Goal: Task Accomplishment & Management: Complete application form

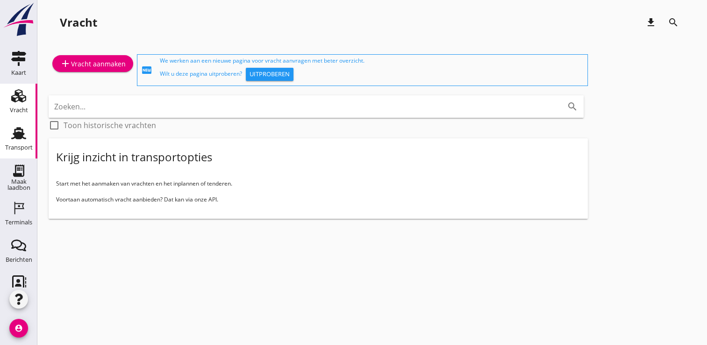
click at [20, 130] on icon "Transport" at bounding box center [18, 133] width 15 height 15
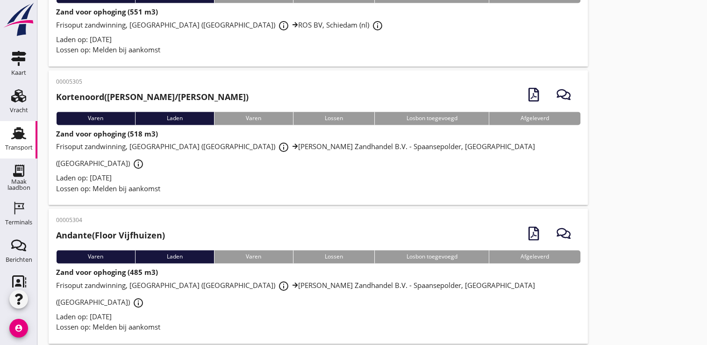
scroll to position [1332, 0]
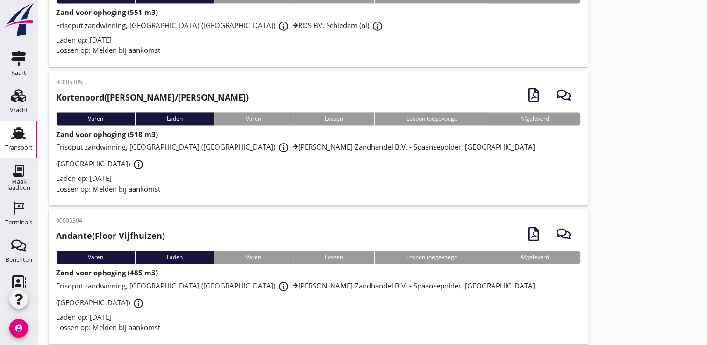
click at [481, 184] on div "Lossen op: Melden bij aankomst" at bounding box center [318, 189] width 524 height 11
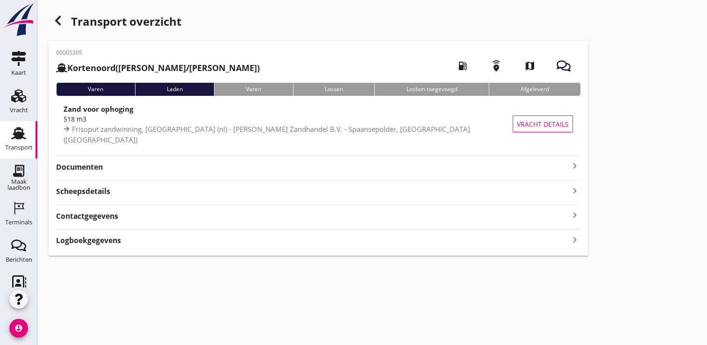
click at [64, 26] on div "button" at bounding box center [58, 20] width 19 height 19
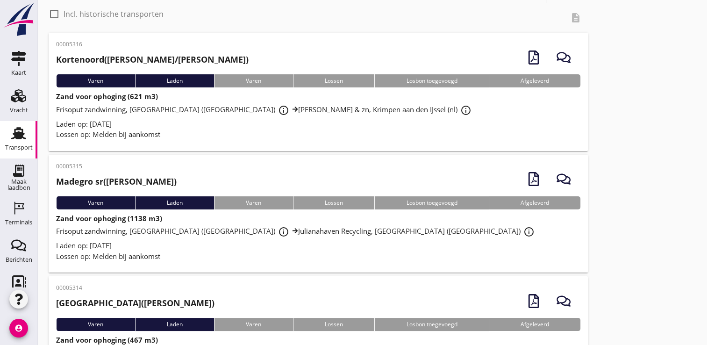
scroll to position [17, 0]
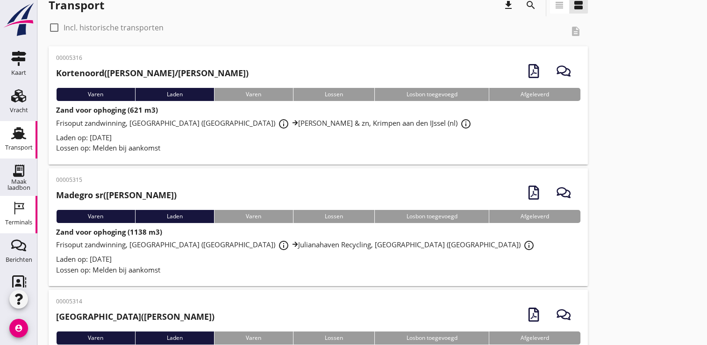
click at [14, 209] on use at bounding box center [19, 208] width 10 height 13
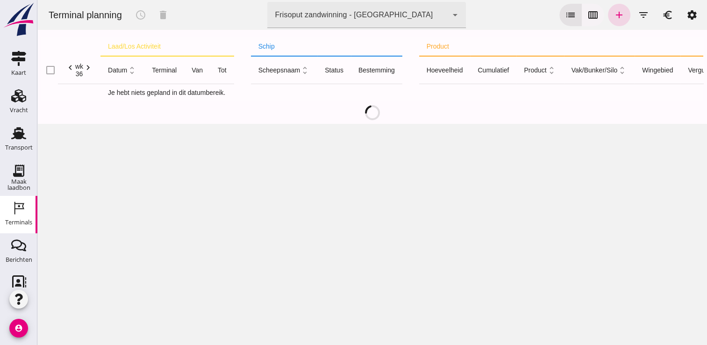
click at [587, 16] on icon "calendar_view_week" at bounding box center [592, 14] width 11 height 11
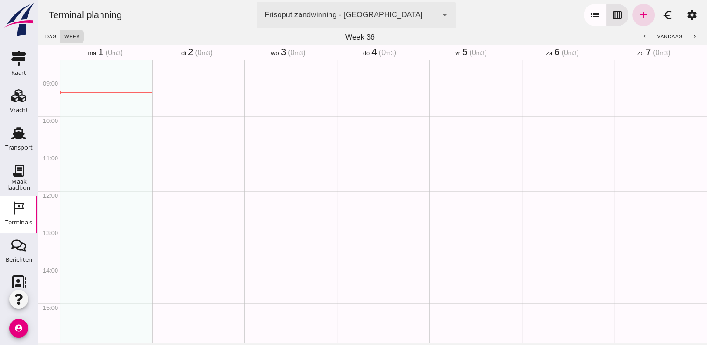
scroll to position [336, 0]
type button "calendar"
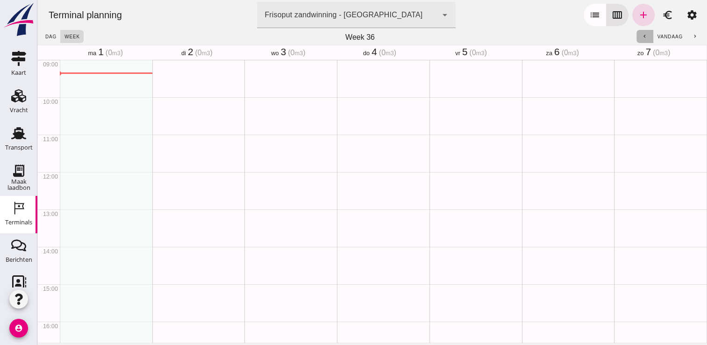
click icon "chevron_left"
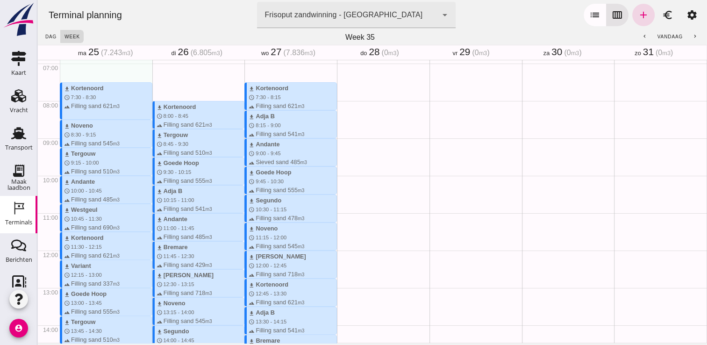
scroll to position [217, 0]
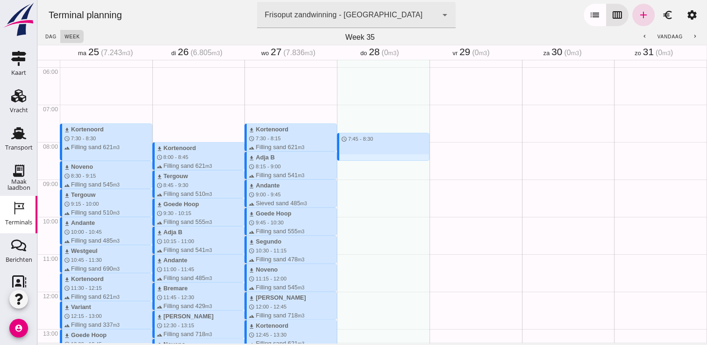
drag, startPoint x: 336, startPoint y: 128, endPoint x: 341, endPoint y: 158, distance: 30.7
click at [341, 158] on div "schedule 7:45 - 8:30" at bounding box center [383, 291] width 93 height 897
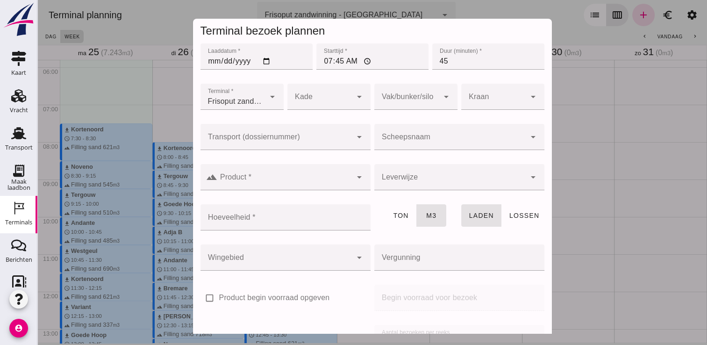
click div
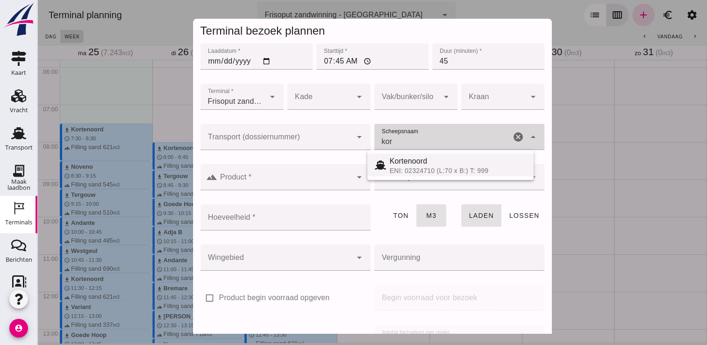
click at [426, 165] on div "Kortenoord" at bounding box center [458, 161] width 136 height 11
type input "Kortenoord"
type input "621"
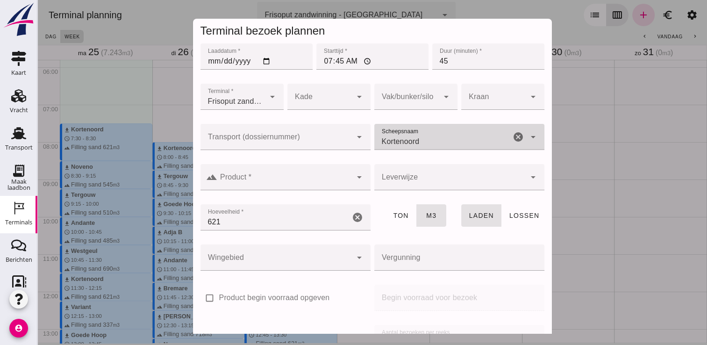
type input "Kortenoord"
click div
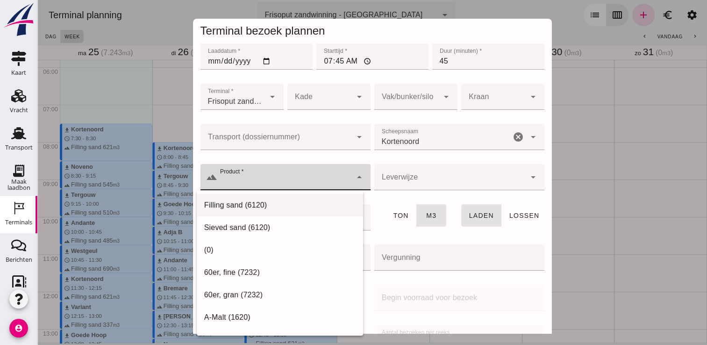
click at [282, 204] on div "Filling sand (6120)" at bounding box center [279, 205] width 151 height 11
type input "Filling sand (6120)"
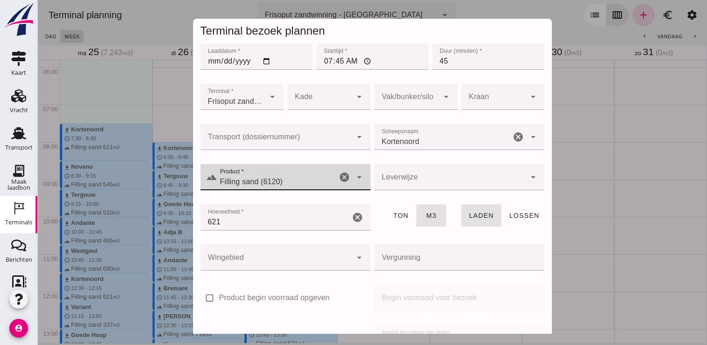
scroll to position [107, 0]
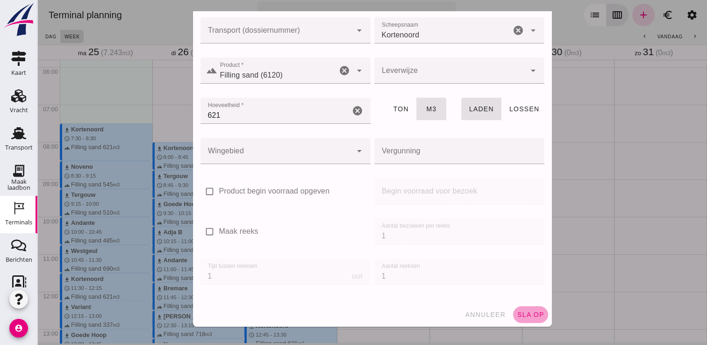
click button "sla op"
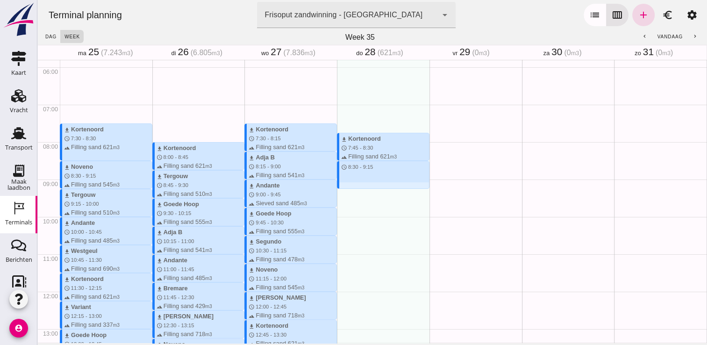
drag, startPoint x: 341, startPoint y: 162, endPoint x: 342, endPoint y: 187, distance: 25.3
click at [342, 187] on div "download Kortenoord schedule 7:45 - 8:30 terrain Filling sand 621 m3 schedule 8…" at bounding box center [383, 291] width 93 height 897
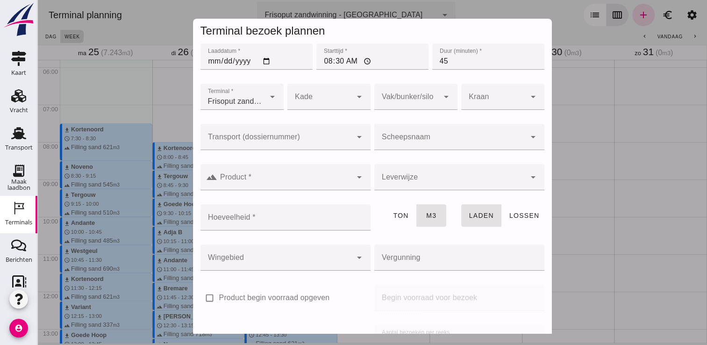
click div
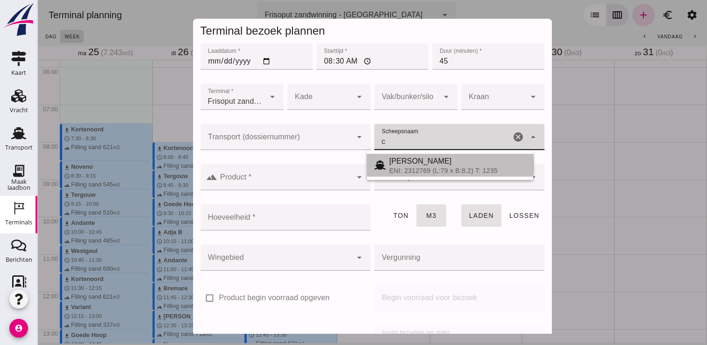
click at [413, 165] on div "[PERSON_NAME]" at bounding box center [457, 161] width 136 height 11
type input "[PERSON_NAME]"
type input "718"
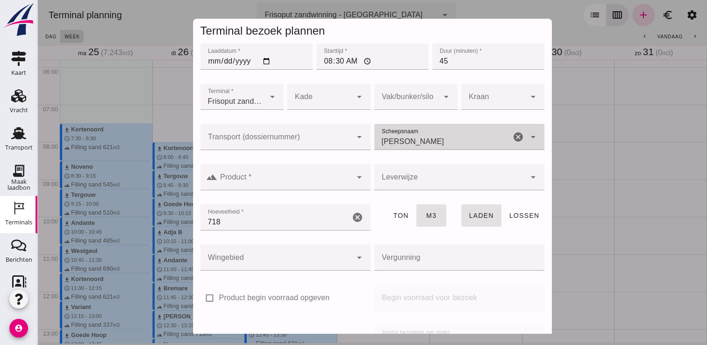
type input "[PERSON_NAME]"
click input "Product *"
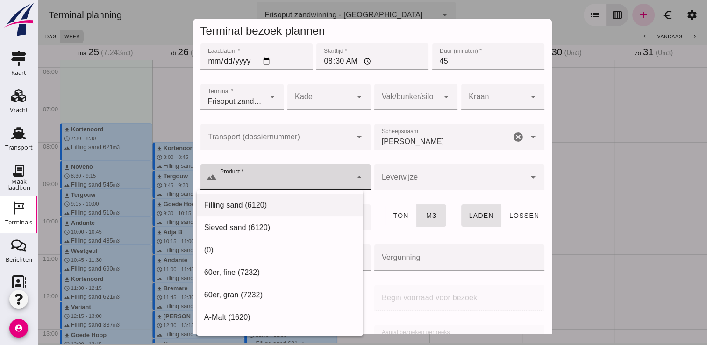
click at [291, 200] on div "Filling sand (6120)" at bounding box center [279, 205] width 151 height 11
type input "Filling sand (6120)"
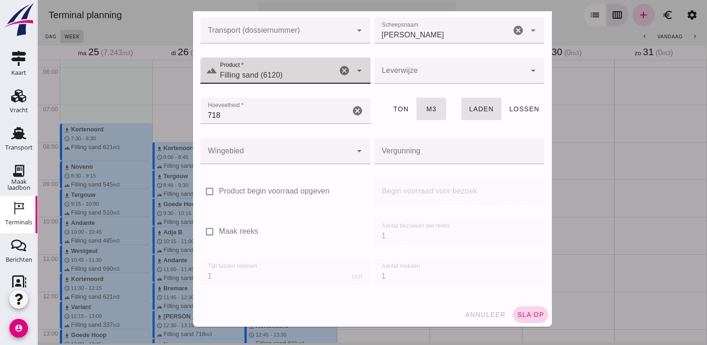
click span "sla op"
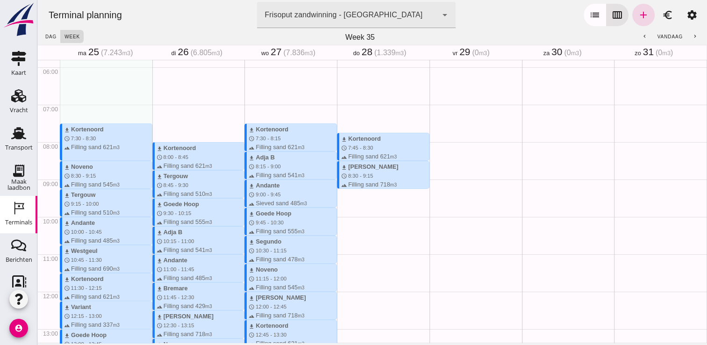
drag, startPoint x: 338, startPoint y: 190, endPoint x: 340, endPoint y: 205, distance: 14.6
click at [340, 205] on div "download Kortenoord schedule 7:45 - 8:30 terrain Filling sand 621 m3 download […" at bounding box center [383, 291] width 93 height 897
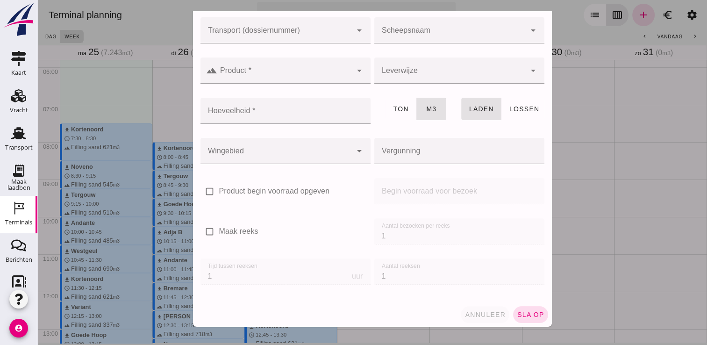
click span "annuleer"
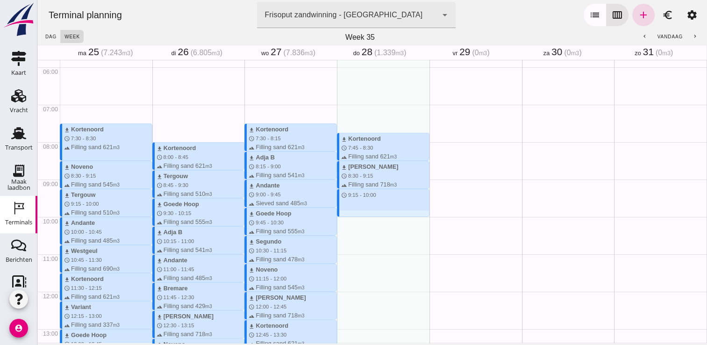
drag, startPoint x: 339, startPoint y: 190, endPoint x: 344, endPoint y: 213, distance: 23.4
click at [344, 213] on div "download Kortenoord schedule 7:45 - 8:30 terrain Filling sand 621 m3 download […" at bounding box center [383, 291] width 93 height 897
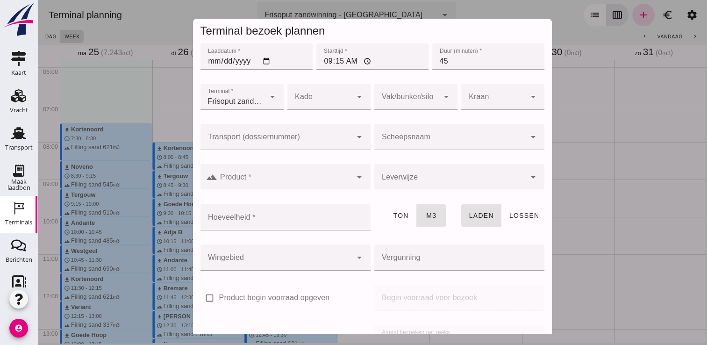
click input "Scheepsnaam"
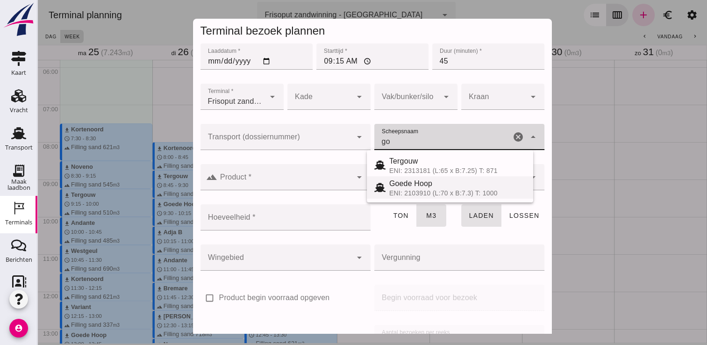
click at [426, 191] on div "ENI: 2103910 (L:70 x B:7.3) T: 1000" at bounding box center [457, 192] width 136 height 7
type input "Goede Hoop"
type input "555"
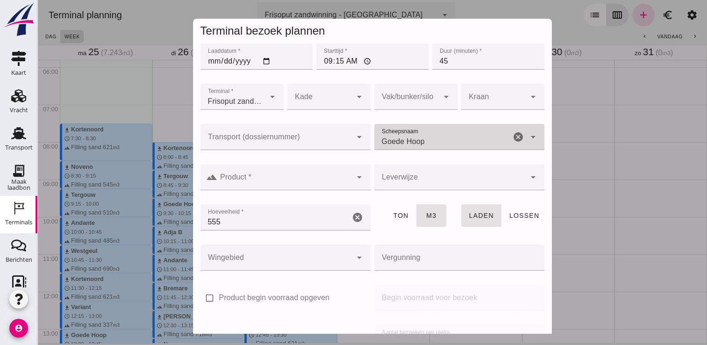
type input "Goede Hoop"
click input "Product *"
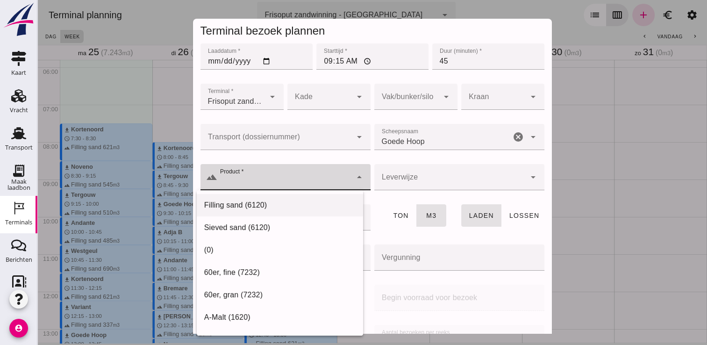
click at [262, 202] on div "Filling sand (6120)" at bounding box center [279, 205] width 151 height 11
type input "Filling sand (6120)"
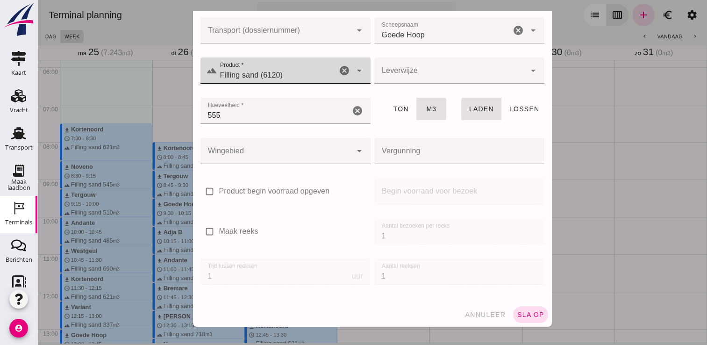
click div "annuleer sla op"
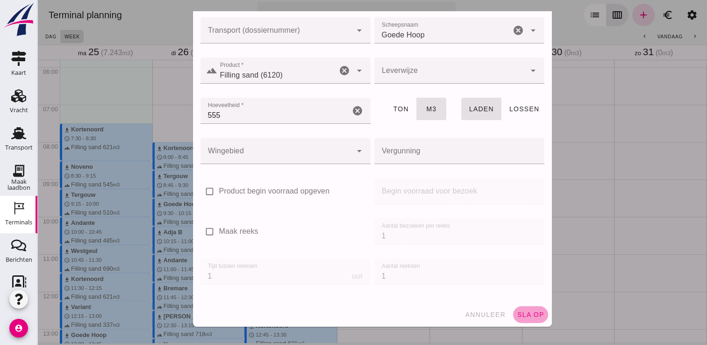
click span "sla op"
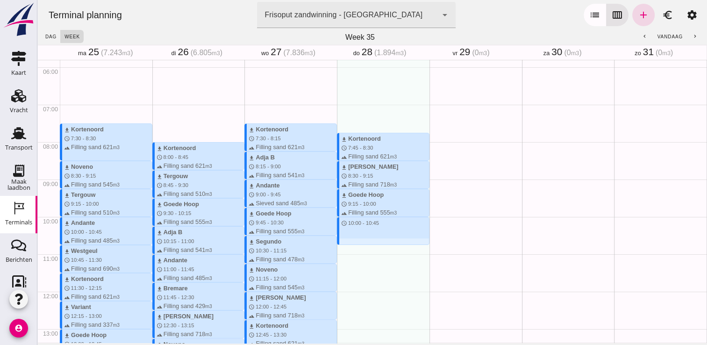
drag, startPoint x: 353, startPoint y: 217, endPoint x: 357, endPoint y: 243, distance: 26.0
click at [357, 243] on div "download Kortenoord schedule 7:45 - 8:30 terrain Filling sand 621 m3 download […" at bounding box center [383, 291] width 93 height 897
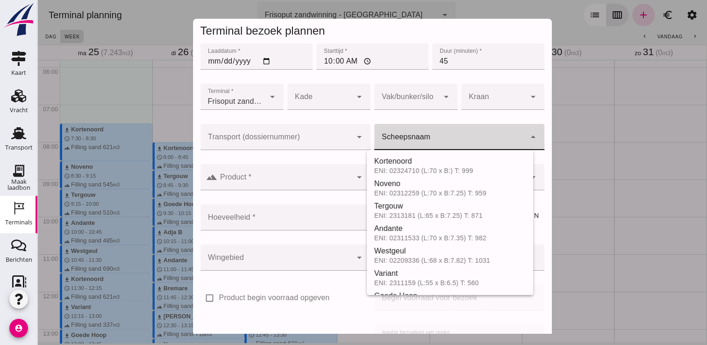
click input "Scheepsnaam"
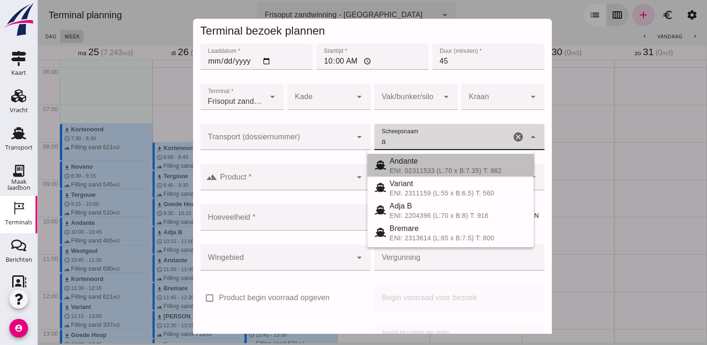
click at [394, 160] on div "Andante" at bounding box center [458, 161] width 136 height 11
type input "Andante"
type input "485"
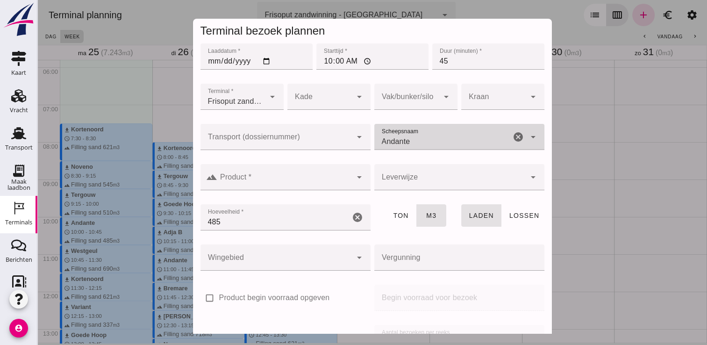
type input "Andante"
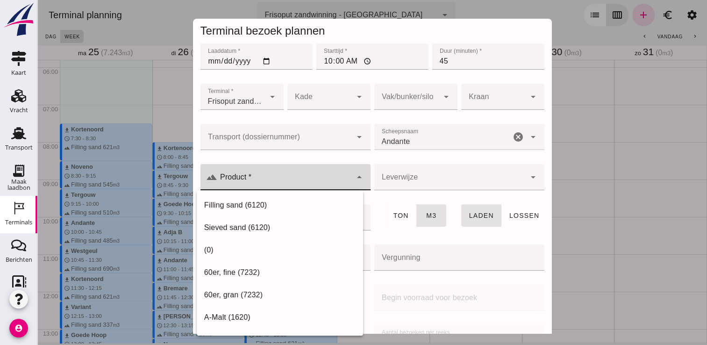
click input "Product *"
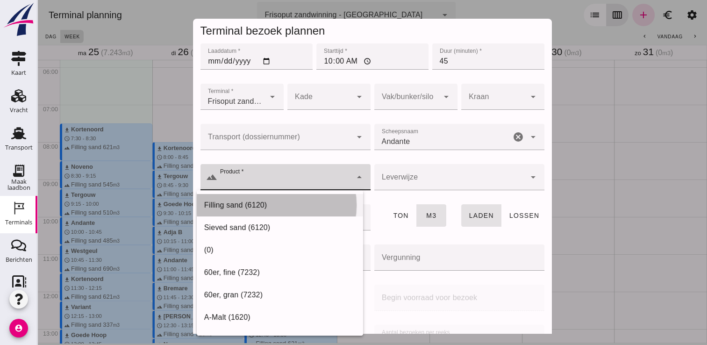
click at [278, 208] on div "Filling sand (6120)" at bounding box center [279, 205] width 151 height 11
type input "Filling sand (6120)"
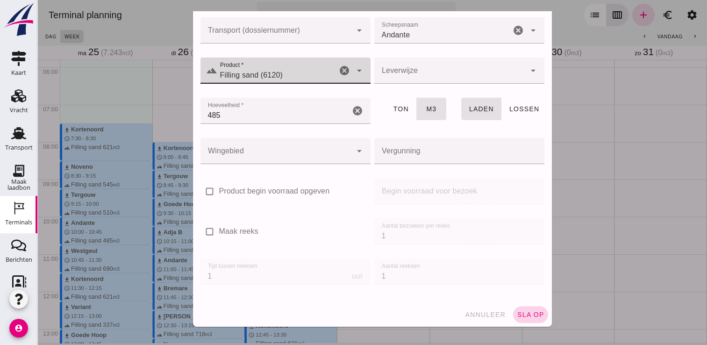
click span "sla op"
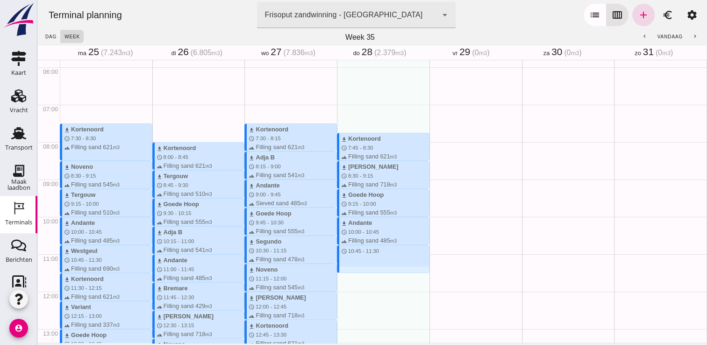
drag, startPoint x: 336, startPoint y: 246, endPoint x: 345, endPoint y: 273, distance: 28.4
click at [345, 273] on div "download Kortenoord schedule 7:45 - 8:30 terrain Filling sand 621 m3 download […" at bounding box center [383, 291] width 93 height 897
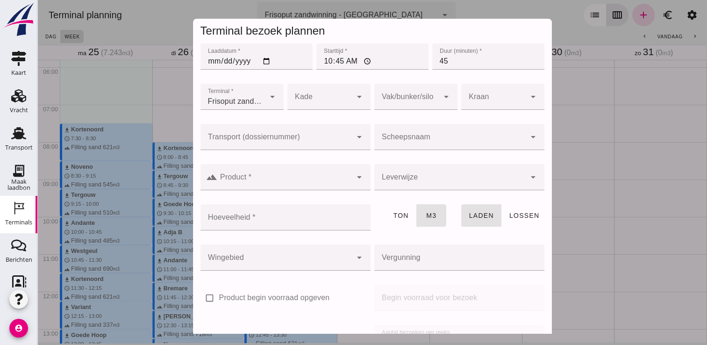
click input "Scheepsnaam"
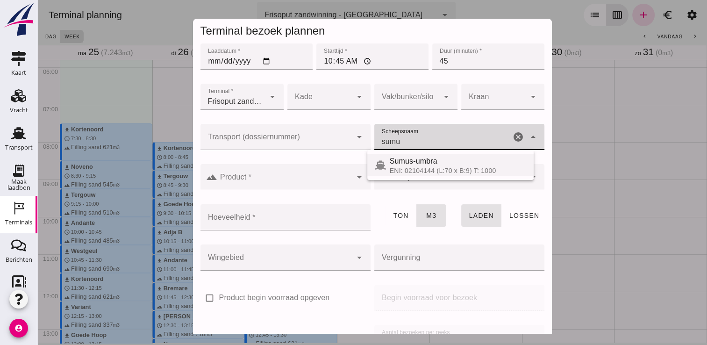
click at [425, 168] on div "ENI: 02104144 (L:70 x B:9) T: 1000" at bounding box center [458, 170] width 136 height 7
type input "Sumus-umbra"
type input "600"
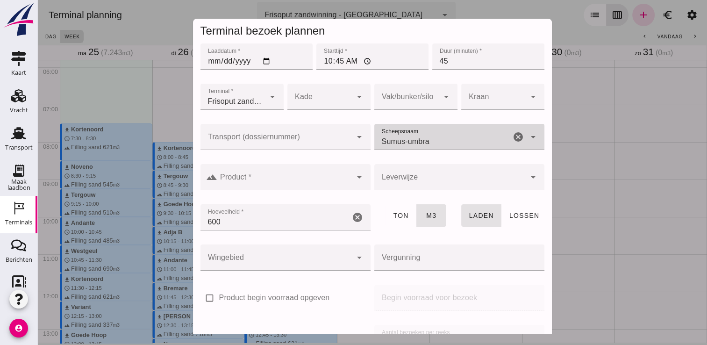
type input "Sumus-umbra"
click input "Product *"
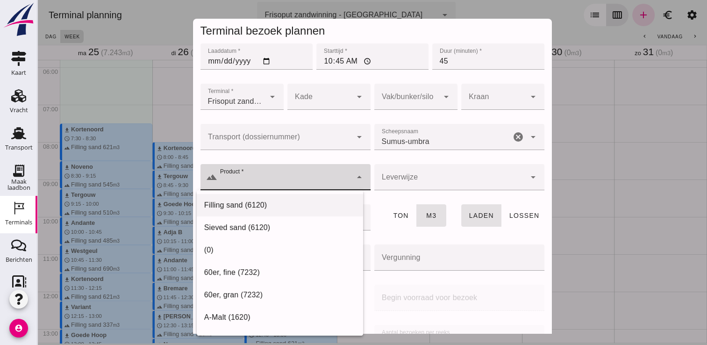
click at [276, 201] on div "Filling sand (6120)" at bounding box center [279, 205] width 151 height 11
type input "Filling sand (6120)"
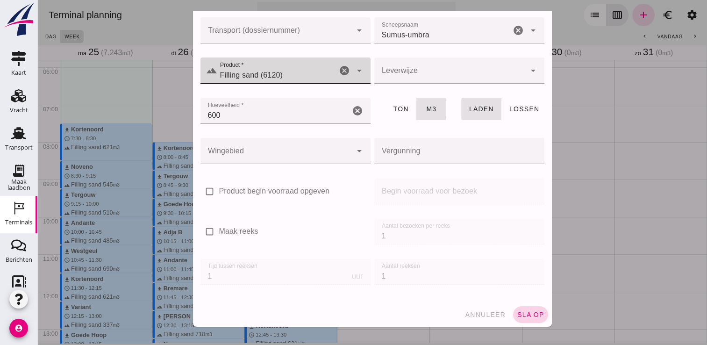
click span "sla op"
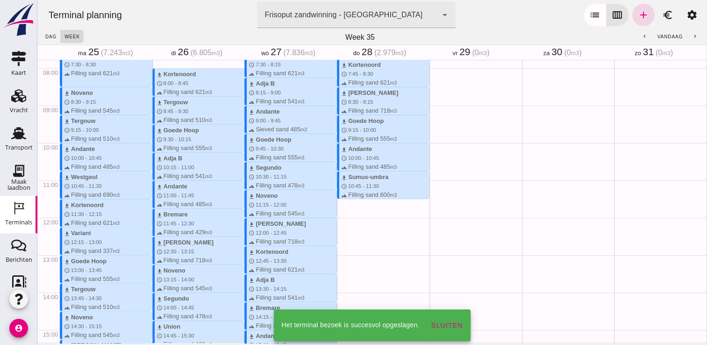
scroll to position [291, 0]
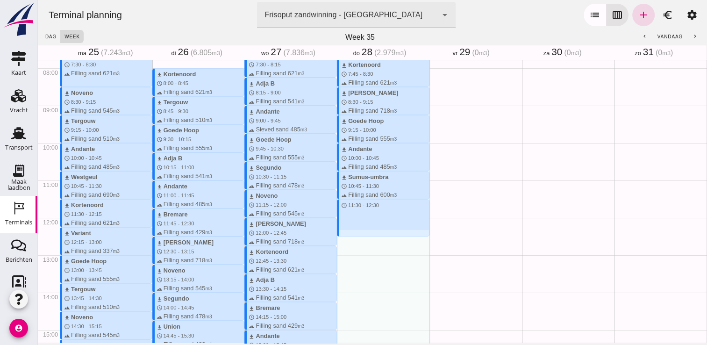
drag, startPoint x: 341, startPoint y: 200, endPoint x: 349, endPoint y: 234, distance: 34.6
click at [349, 234] on div "download Kortenoord schedule 7:45 - 8:30 terrain Filling sand 621 m3 download […" at bounding box center [383, 217] width 93 height 897
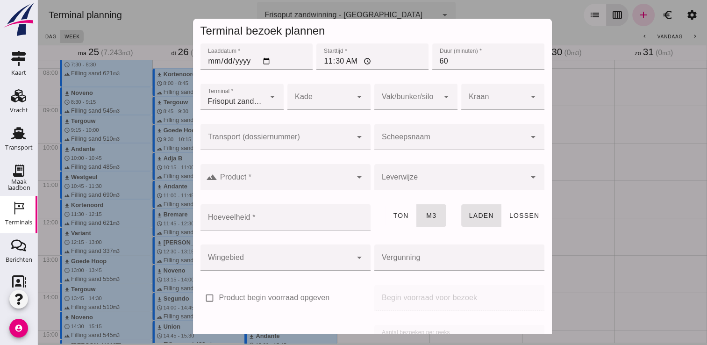
click div
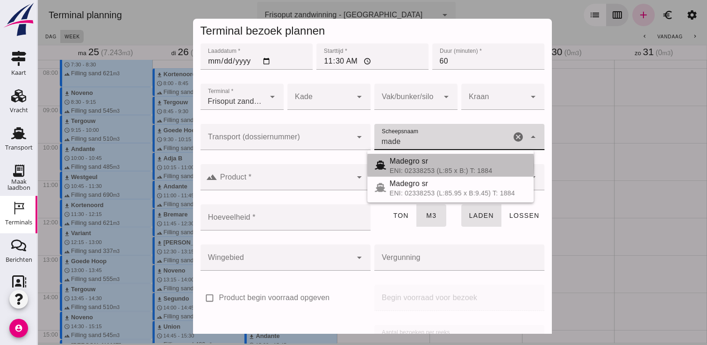
click at [418, 171] on div "ENI: 02338253 (L:85 x B:) T: 1884" at bounding box center [458, 170] width 136 height 7
type input "Madegro sr"
type input "1138"
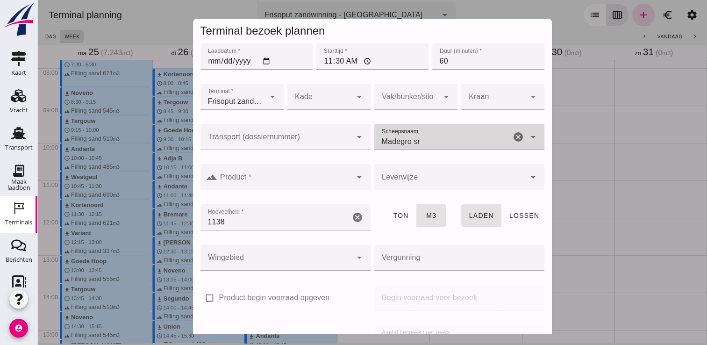
type input "Madegro sr"
click input "Product *"
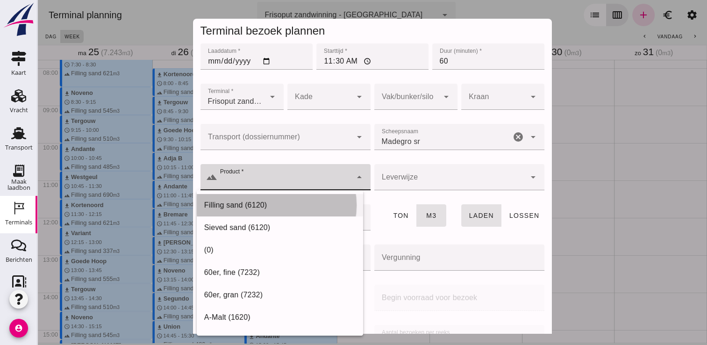
click at [281, 206] on div "Filling sand (6120)" at bounding box center [279, 205] width 151 height 11
type input "Filling sand (6120)"
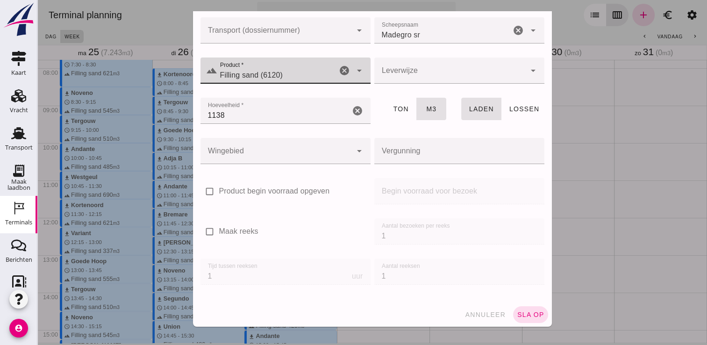
scroll to position [107, 0]
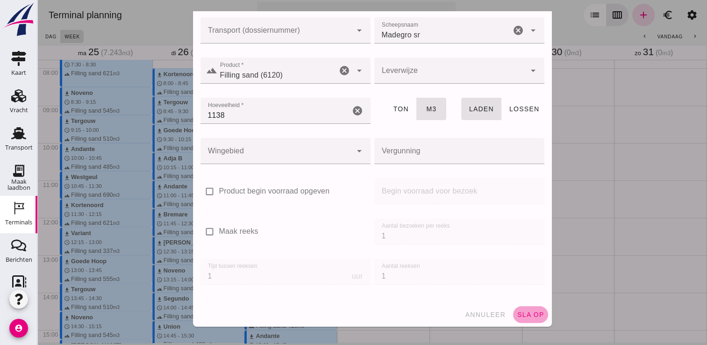
click span "sla op"
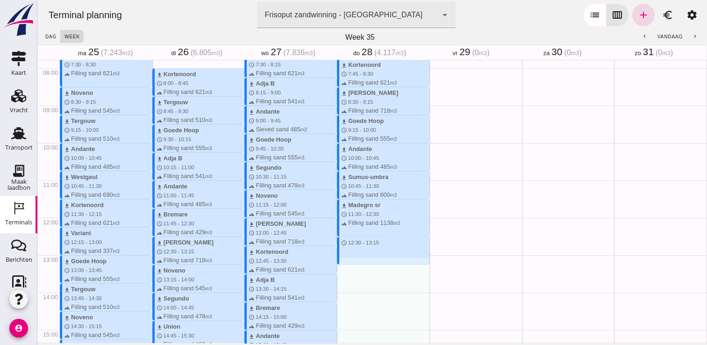
drag, startPoint x: 342, startPoint y: 237, endPoint x: 346, endPoint y: 263, distance: 26.5
click at [346, 263] on div "download Kortenoord schedule 7:45 - 8:30 terrain Filling sand 621 m3 download […" at bounding box center [383, 217] width 93 height 897
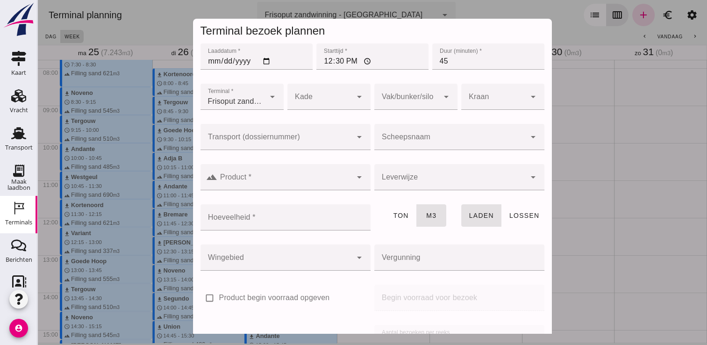
click div
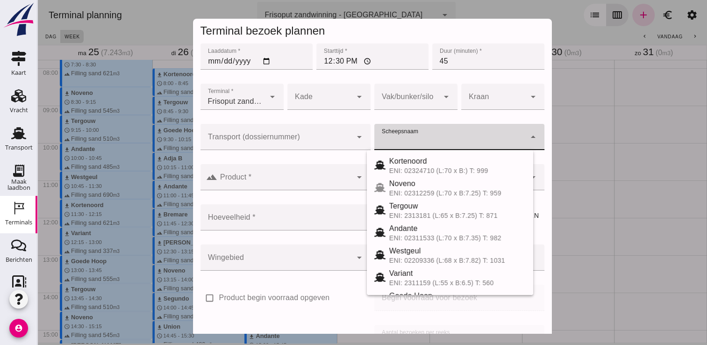
type input "y"
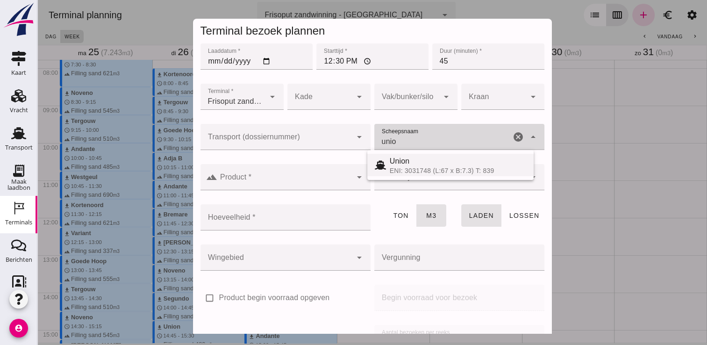
click at [404, 158] on div "Union" at bounding box center [458, 161] width 136 height 11
type input "Union"
type input "480"
type input "Union"
click div
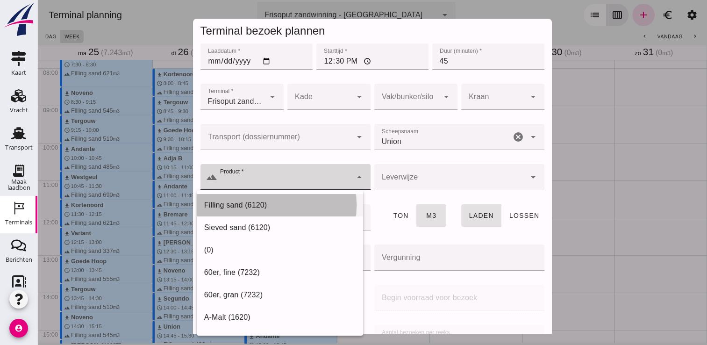
click at [279, 306] on div "Filling sand (6120)" at bounding box center [280, 317] width 166 height 22
type input "Filling sand (6120)"
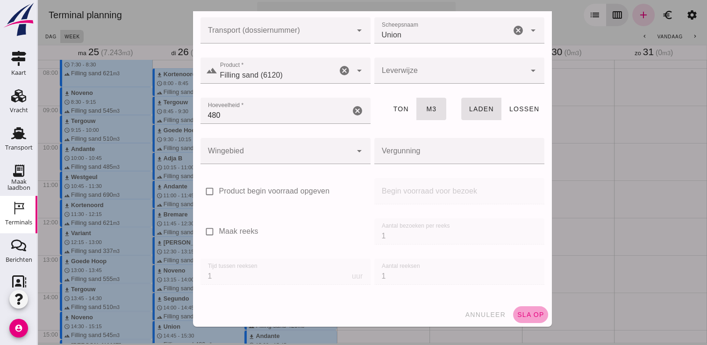
click span "sla op"
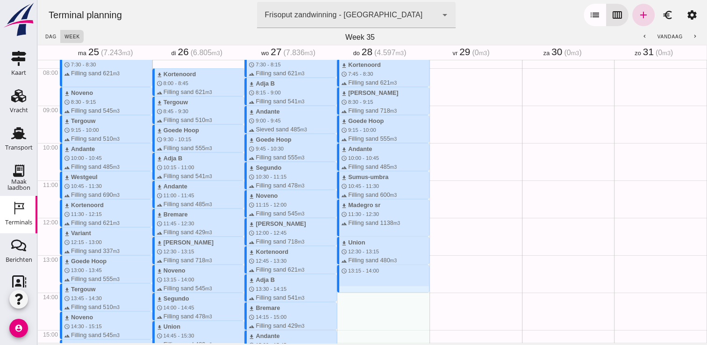
drag, startPoint x: 336, startPoint y: 267, endPoint x: 341, endPoint y: 289, distance: 22.5
click at [341, 289] on div "download Kortenoord schedule 7:45 - 8:30 terrain Filling sand 621 m3 download […" at bounding box center [383, 217] width 93 height 897
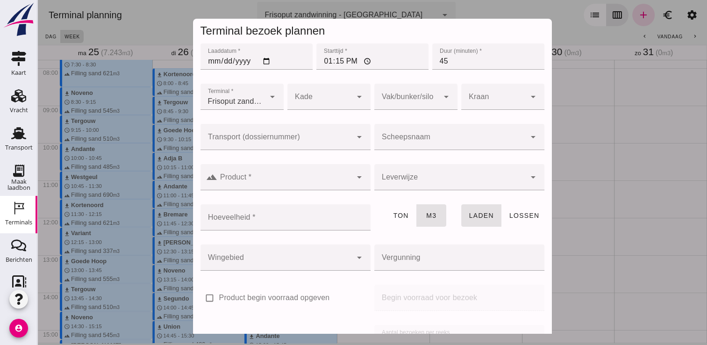
click input "Scheepsnaam"
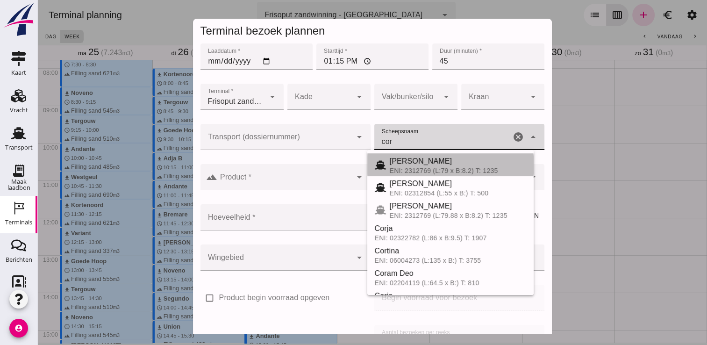
click at [412, 159] on div "[PERSON_NAME]" at bounding box center [458, 161] width 136 height 11
type input "[PERSON_NAME]"
type input "718"
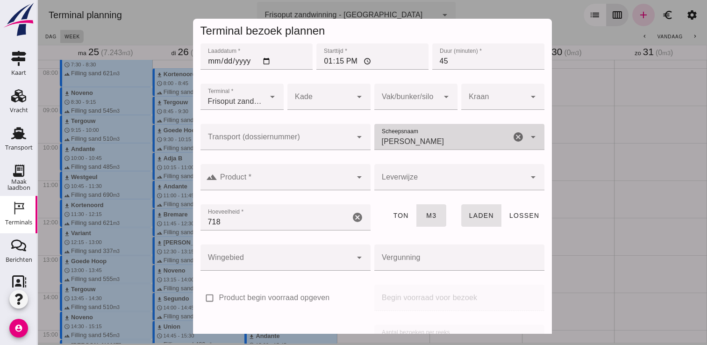
type input "[PERSON_NAME]"
click input "Product *"
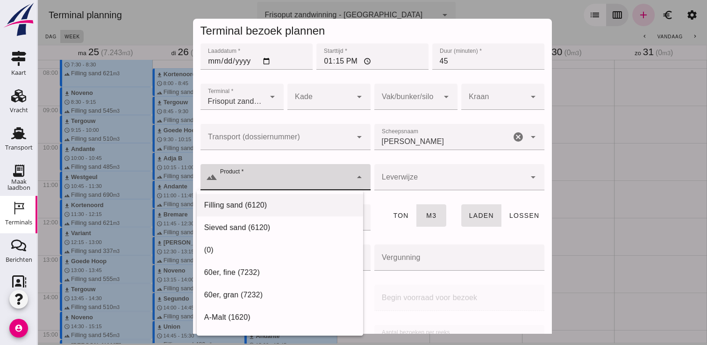
click at [292, 306] on div "Filling sand (6120)" at bounding box center [280, 317] width 166 height 22
type input "Filling sand (6120)"
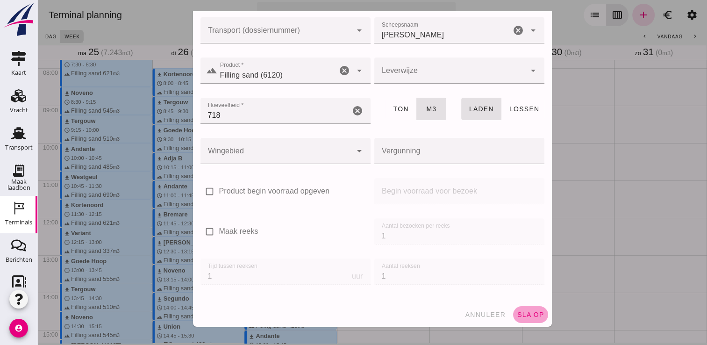
click span "sla op"
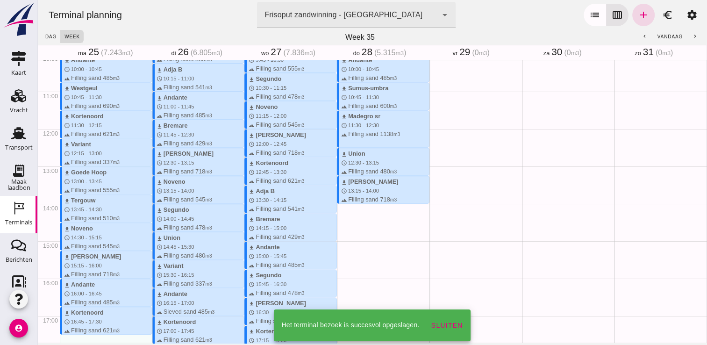
scroll to position [383, 0]
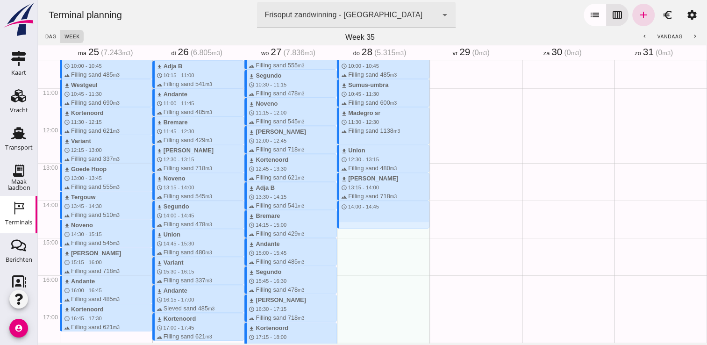
drag, startPoint x: 342, startPoint y: 201, endPoint x: 345, endPoint y: 226, distance: 25.0
click at [345, 226] on div "download Kortenoord schedule 7:45 - 8:30 terrain Filling sand 621 m3 download […" at bounding box center [383, 125] width 93 height 897
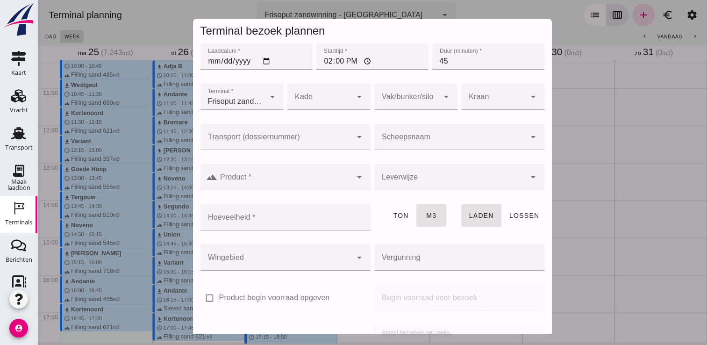
click input "Scheepsnaam"
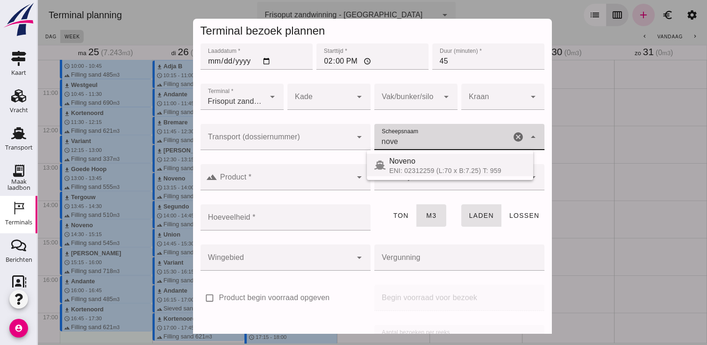
click at [431, 161] on div "Noveno" at bounding box center [457, 161] width 136 height 11
type input "Noveno"
type input "545"
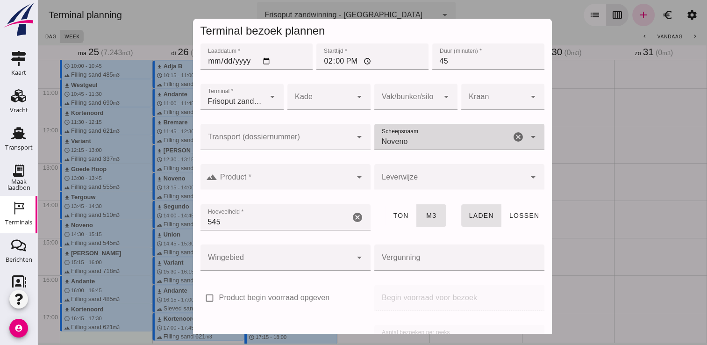
type input "Noveno"
click div
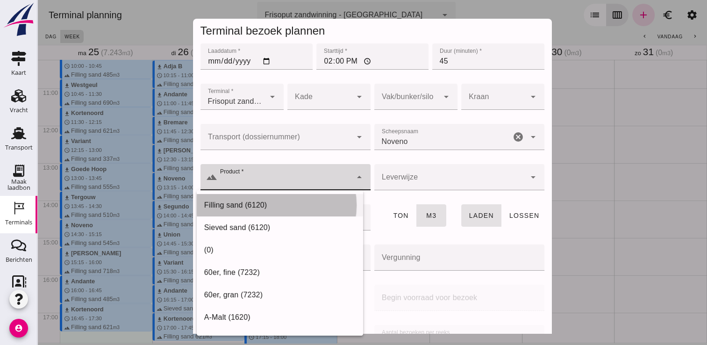
click at [278, 203] on div "Filling sand (6120)" at bounding box center [279, 205] width 151 height 11
type input "Filling sand (6120)"
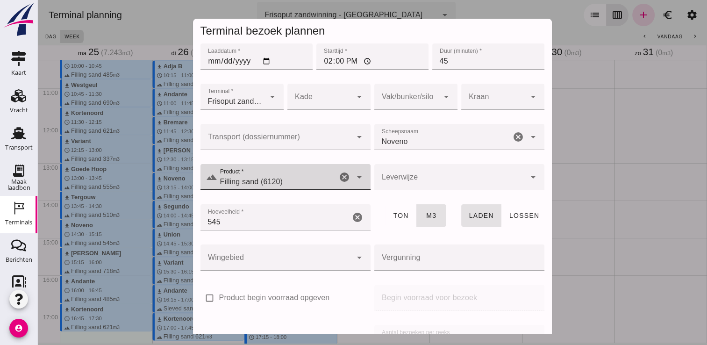
scroll to position [107, 0]
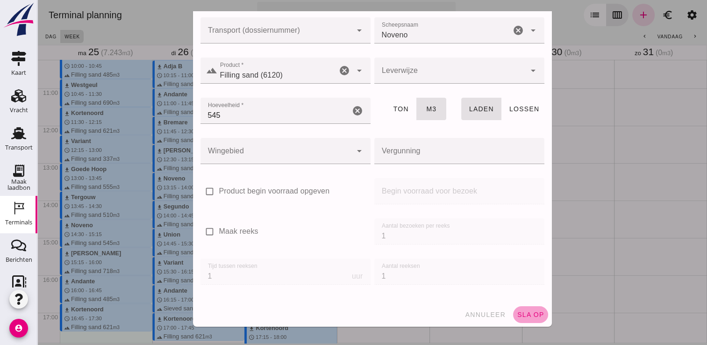
click span "sla op"
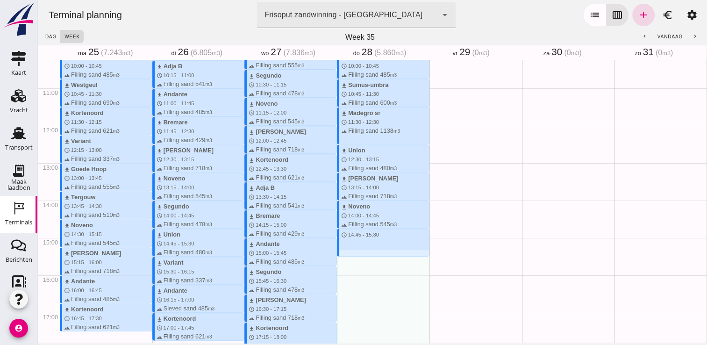
drag, startPoint x: 342, startPoint y: 230, endPoint x: 342, endPoint y: 255, distance: 24.3
click at [342, 255] on div "download Kortenoord schedule 7:45 - 8:30 terrain Filling sand 621 m3 download […" at bounding box center [383, 125] width 93 height 897
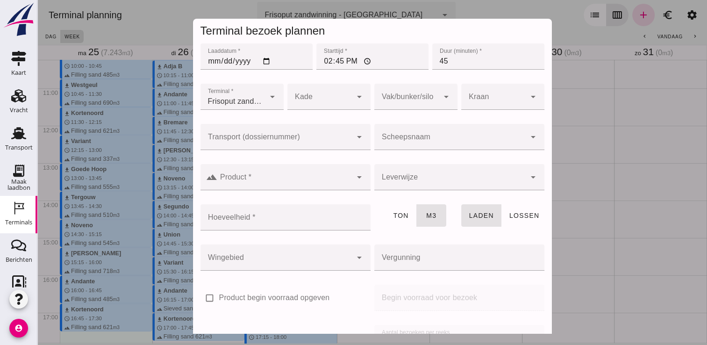
click div
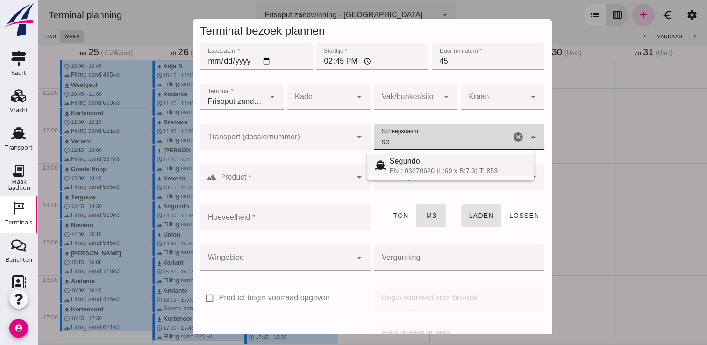
click at [407, 164] on div "Segundo" at bounding box center [458, 161] width 136 height 11
type input "Segundo"
type input "478"
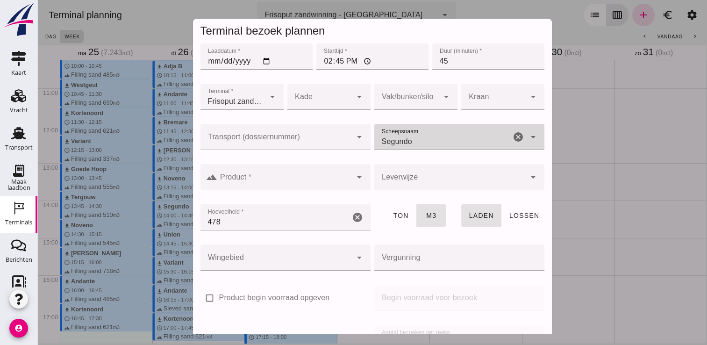
type input "Segundo"
click div
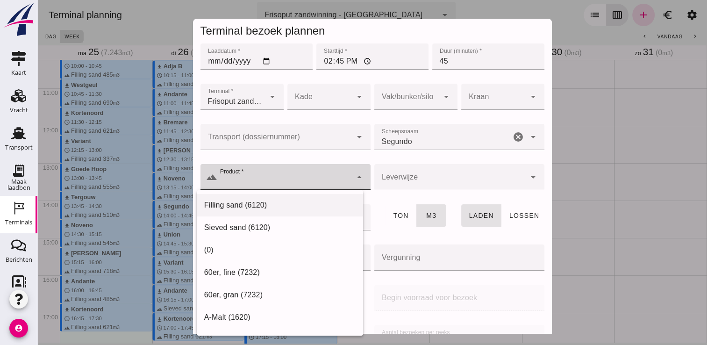
click at [290, 204] on div "Filling sand (6120)" at bounding box center [279, 205] width 151 height 11
type input "Filling sand (6120)"
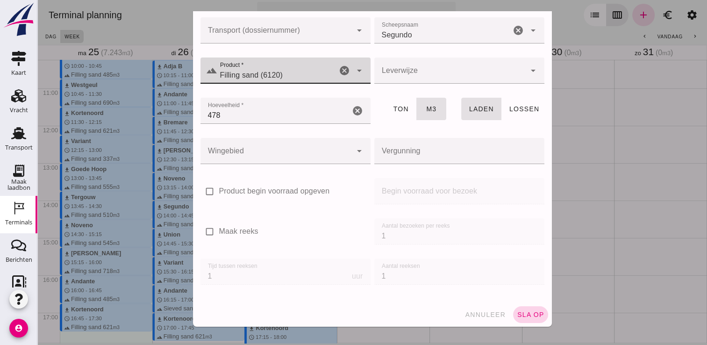
click span "sla op"
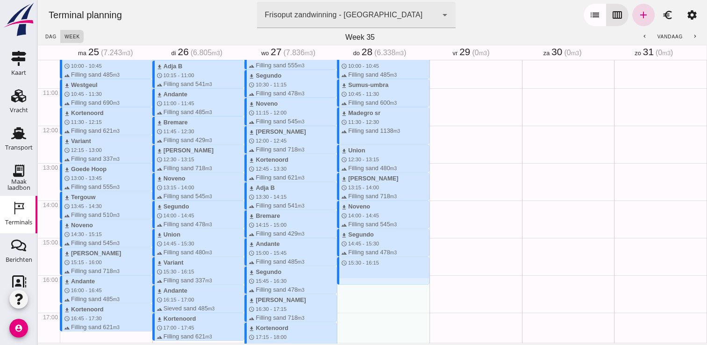
drag, startPoint x: 341, startPoint y: 257, endPoint x: 346, endPoint y: 283, distance: 26.7
click at [346, 283] on div "download Kortenoord schedule 7:45 - 8:30 terrain Filling sand 621 m3 download […" at bounding box center [383, 125] width 93 height 897
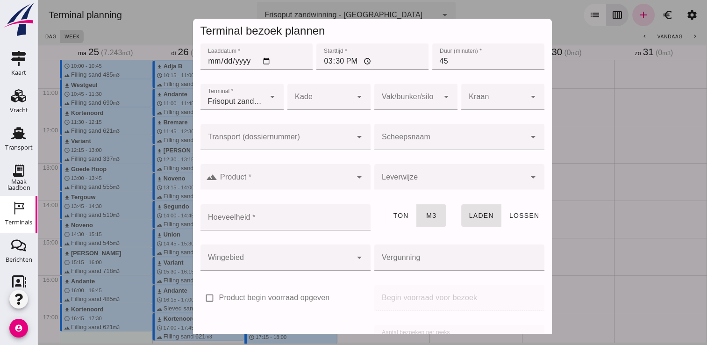
click input "Scheepsnaam"
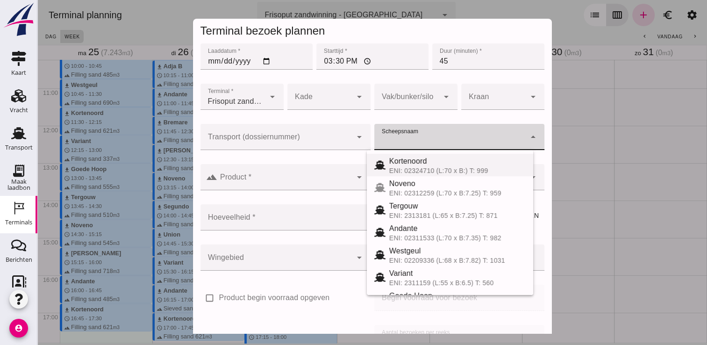
click at [437, 169] on div "ENI: 02324710 (L:70 x B:) T: 999" at bounding box center [457, 170] width 136 height 7
type input "Kortenoord"
type input "621"
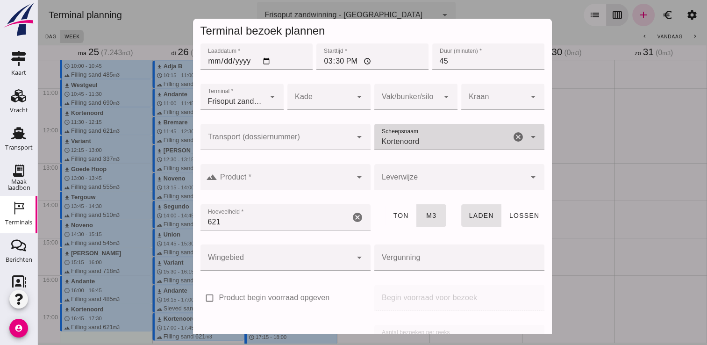
click div
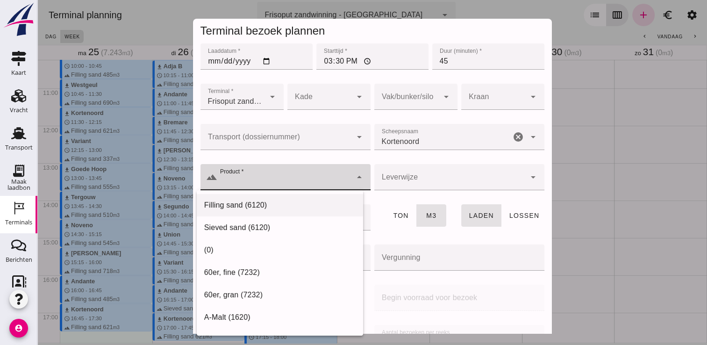
click at [255, 306] on div "Filling sand (6120)" at bounding box center [280, 317] width 166 height 22
type input "Filling sand (6120)"
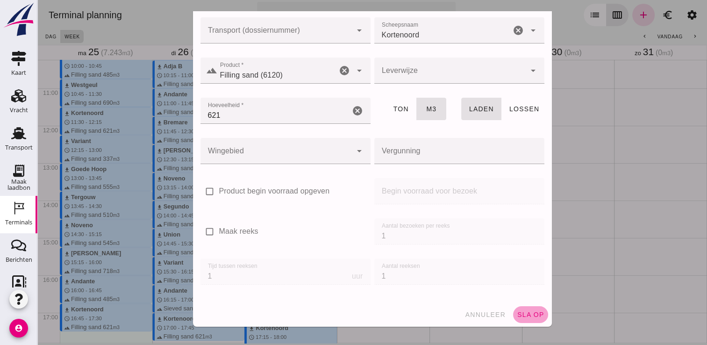
click span "sla op"
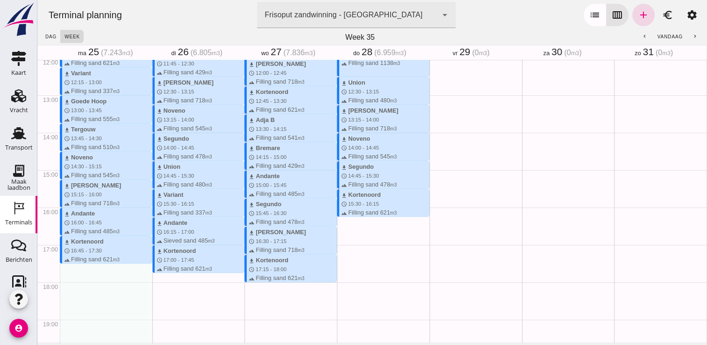
scroll to position [451, 0]
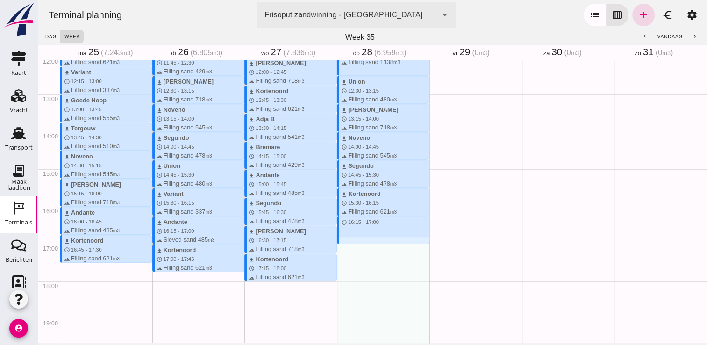
drag, startPoint x: 341, startPoint y: 218, endPoint x: 345, endPoint y: 244, distance: 27.0
click at [345, 244] on div "download Kortenoord schedule 7:45 - 8:30 terrain Filling sand 621 m3 download […" at bounding box center [383, 56] width 93 height 897
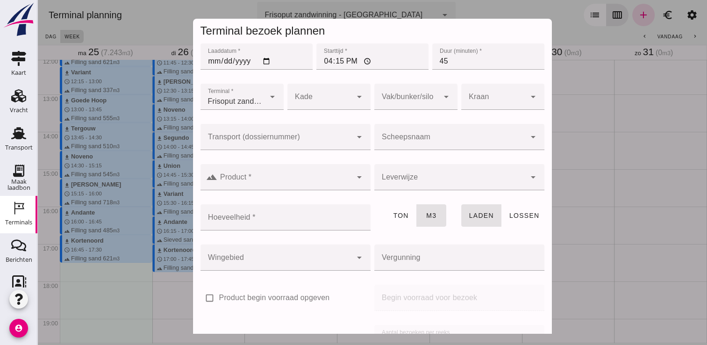
click input "Scheepsnaam"
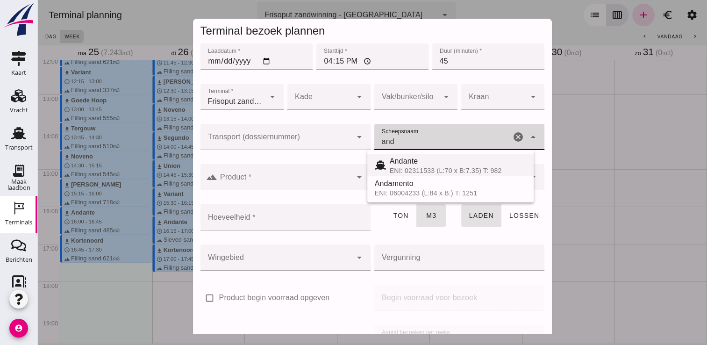
click at [402, 159] on div "Andante" at bounding box center [458, 161] width 136 height 11
type input "Andante"
type input "485"
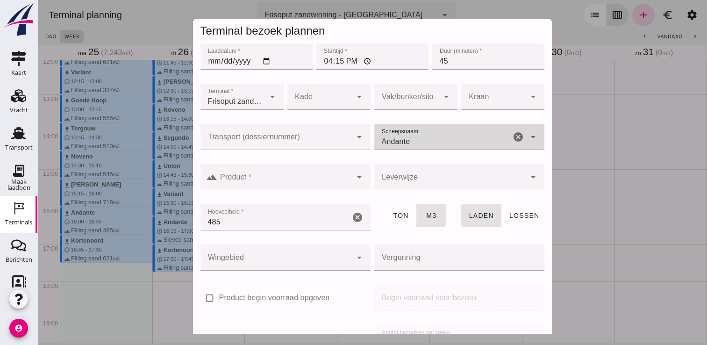
type input "Andante"
click input "Product *"
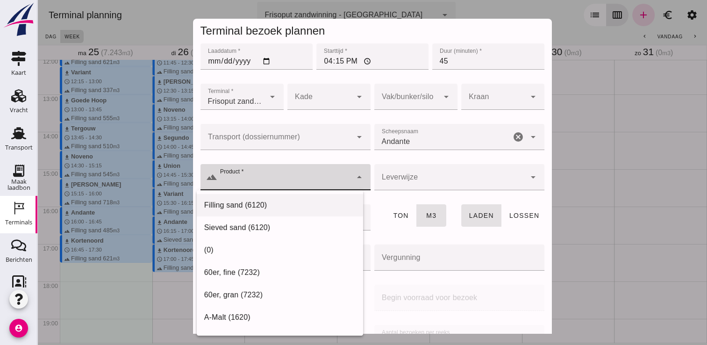
click at [286, 306] on div "Filling sand (6120)" at bounding box center [280, 317] width 166 height 22
type input "Filling sand (6120)"
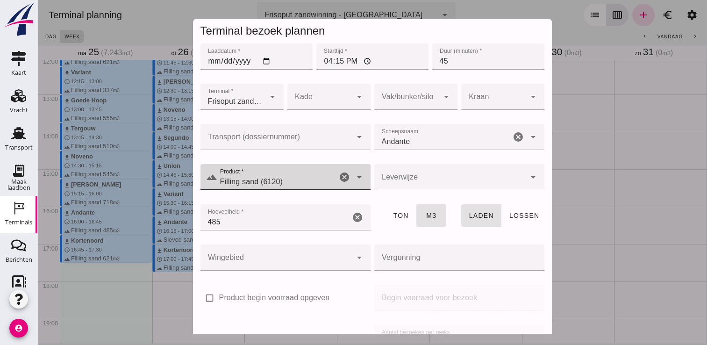
scroll to position [107, 0]
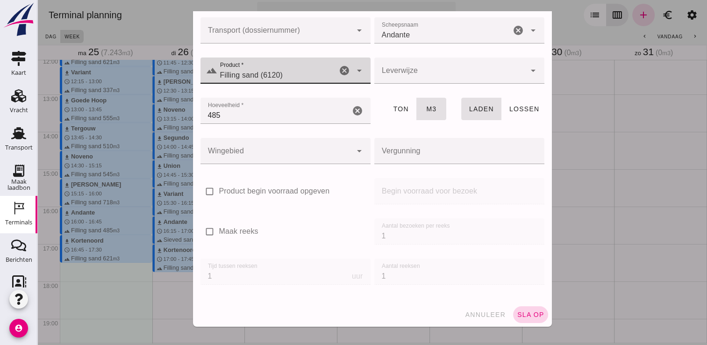
click span "sla op"
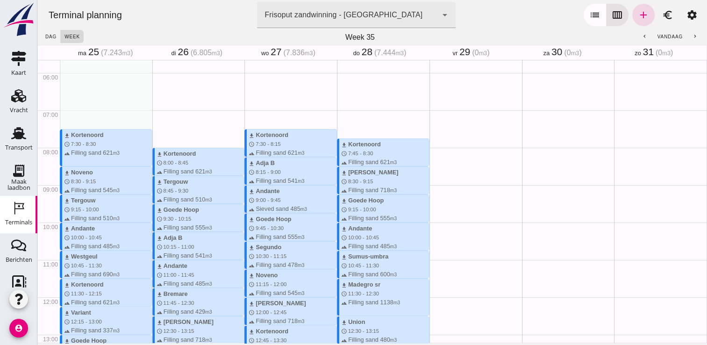
scroll to position [209, 0]
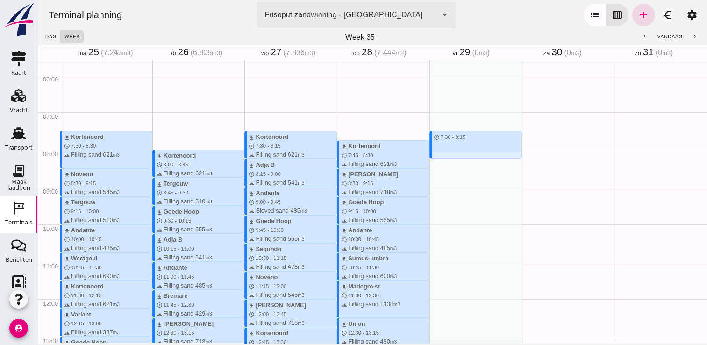
drag, startPoint x: 435, startPoint y: 129, endPoint x: 439, endPoint y: 159, distance: 30.3
click at [439, 159] on div "schedule 7:30 - 8:15" at bounding box center [475, 298] width 93 height 897
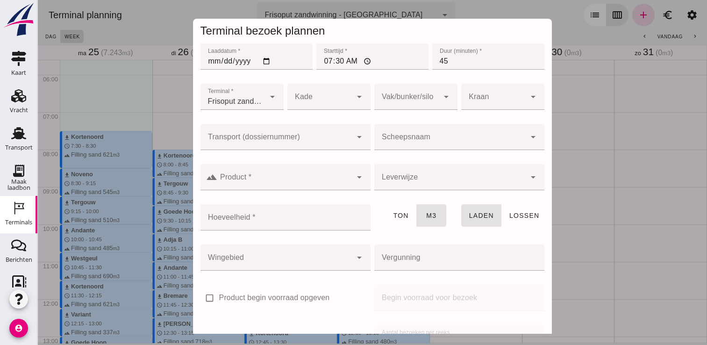
click div
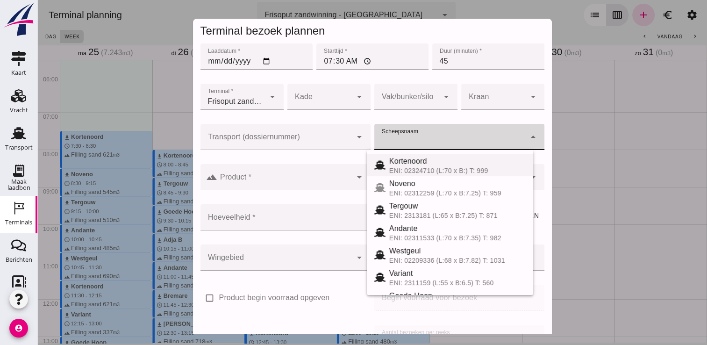
click at [422, 162] on div "Kortenoord" at bounding box center [457, 161] width 136 height 11
type input "Kortenoord"
type input "621"
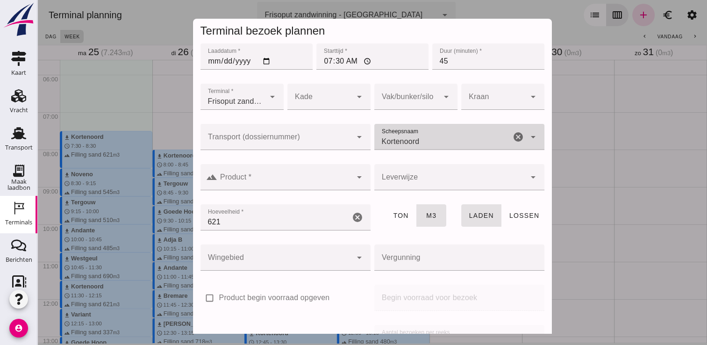
click input "Product *"
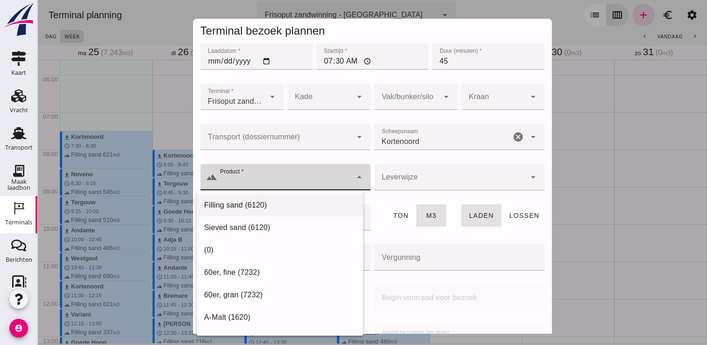
click at [301, 207] on div "Filling sand (6120)" at bounding box center [279, 205] width 151 height 11
type input "Filling sand (6120)"
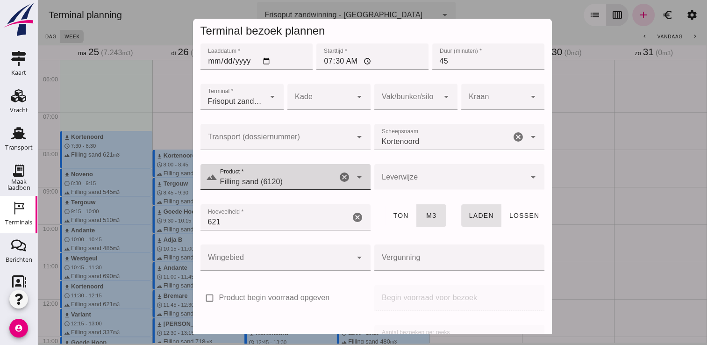
scroll to position [107, 0]
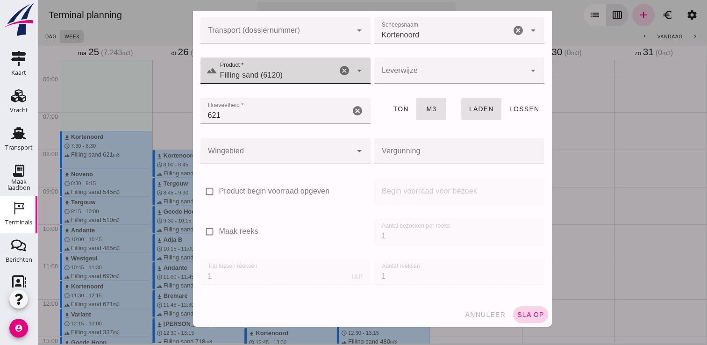
click span "sla op"
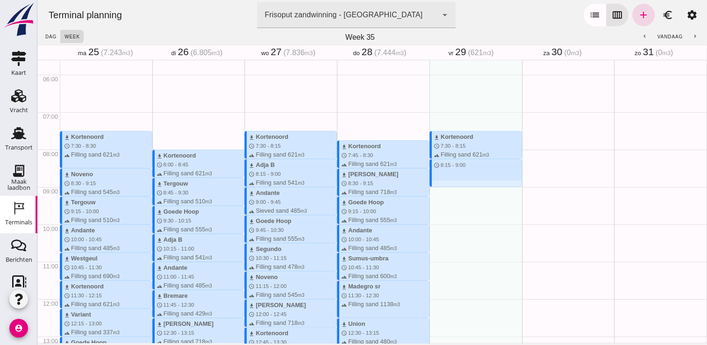
drag, startPoint x: 440, startPoint y: 162, endPoint x: 444, endPoint y: 186, distance: 24.7
click at [444, 186] on div "download Kortenoord schedule 7:30 - 8:15 terrain Filling sand 621 m3 schedule 8…" at bounding box center [475, 298] width 93 height 897
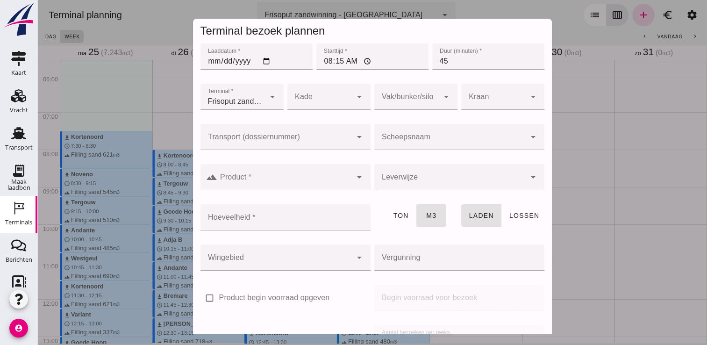
click input "Scheepsnaam"
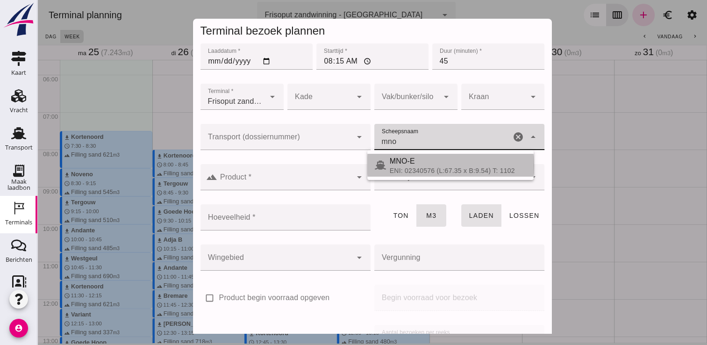
click at [442, 165] on div "MNO-E" at bounding box center [458, 161] width 136 height 11
type input "MNO-E"
type input "761"
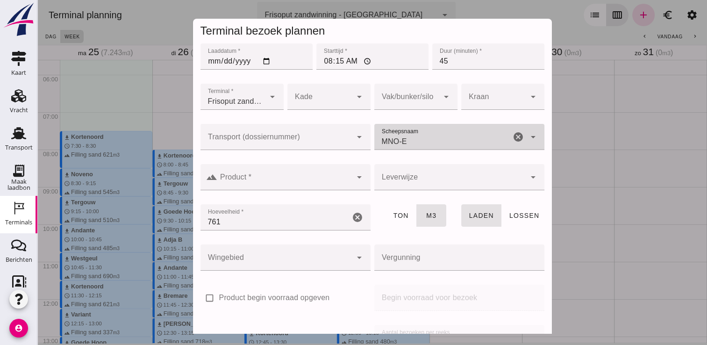
type input "MNO-E"
click input "Product *"
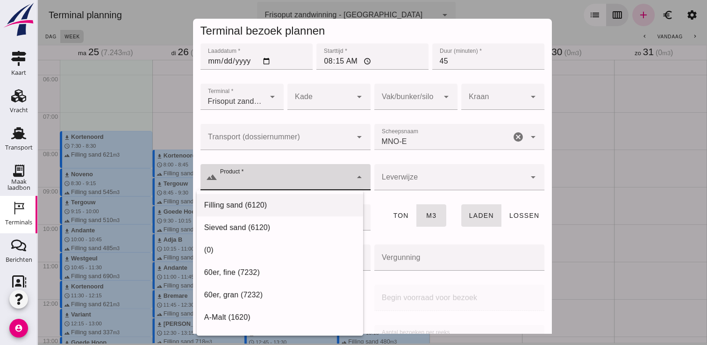
click at [260, 207] on div "Filling sand (6120)" at bounding box center [279, 205] width 151 height 11
type input "Filling sand (6120)"
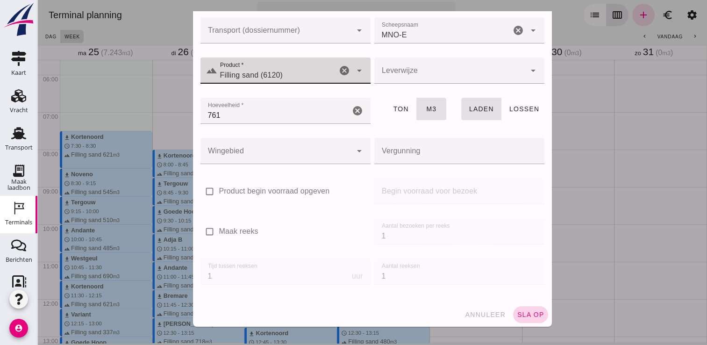
click span "sla op"
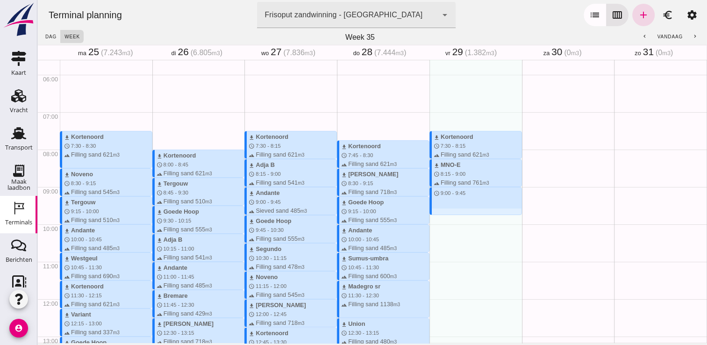
drag, startPoint x: 442, startPoint y: 190, endPoint x: 448, endPoint y: 217, distance: 28.1
click at [448, 217] on div "download Kortenoord schedule 7:30 - 8:15 terrain Filling sand 621 m3 download M…" at bounding box center [475, 298] width 93 height 897
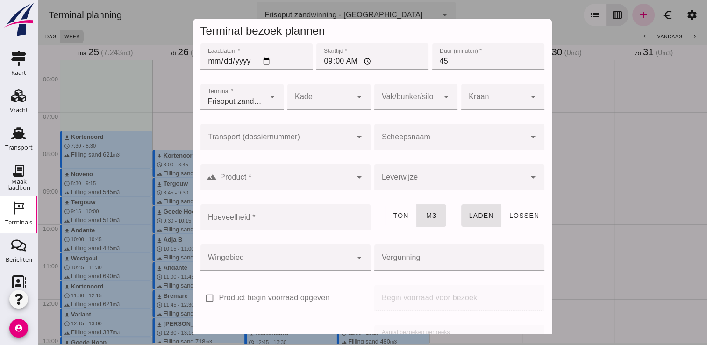
click input "Scheepsnaam"
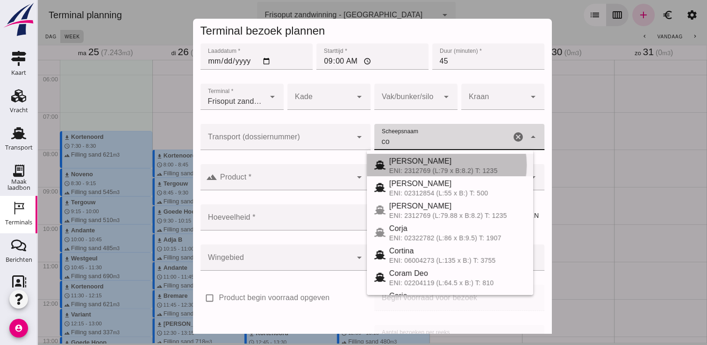
click at [412, 159] on div "[PERSON_NAME]" at bounding box center [457, 161] width 136 height 11
type input "[PERSON_NAME]"
type input "718"
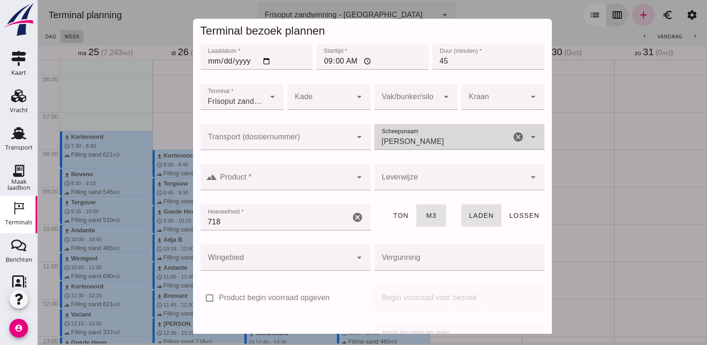
type input "[PERSON_NAME]"
click input "Product *"
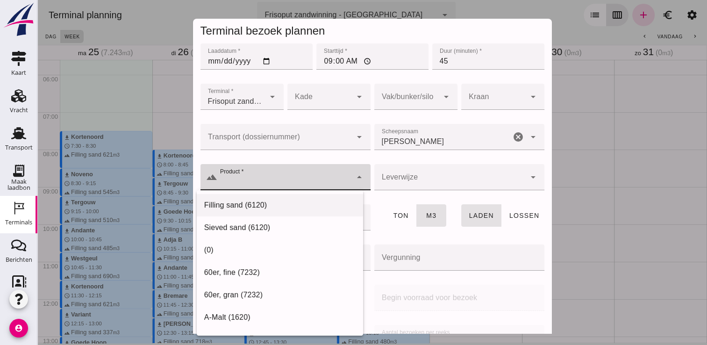
click at [300, 200] on div "Filling sand (6120)" at bounding box center [279, 205] width 151 height 11
type input "Filling sand (6120)"
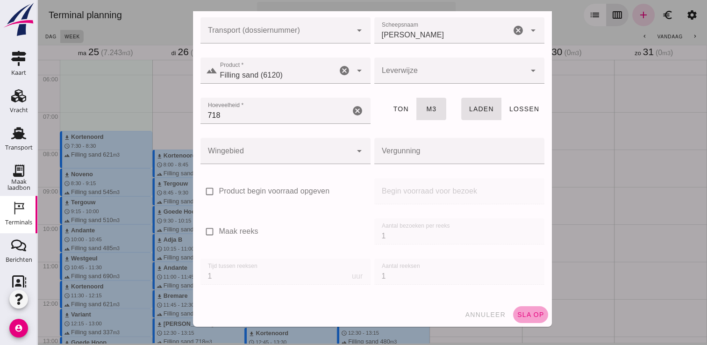
click span "sla op"
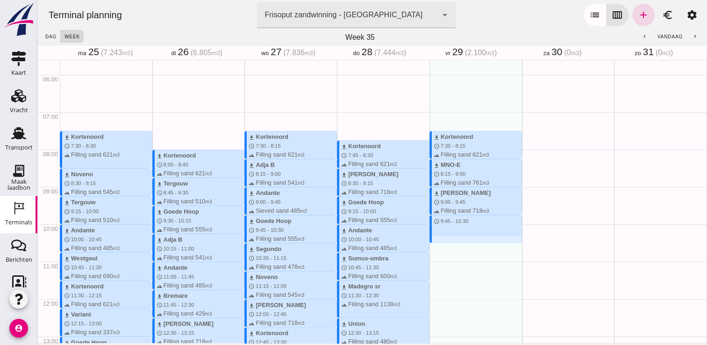
drag, startPoint x: 424, startPoint y: 217, endPoint x: 429, endPoint y: 243, distance: 25.8
click at [429, 243] on div "download Kortenoord schedule 7:30 - 8:15 terrain Filling sand 621 m3 download M…" at bounding box center [475, 298] width 93 height 897
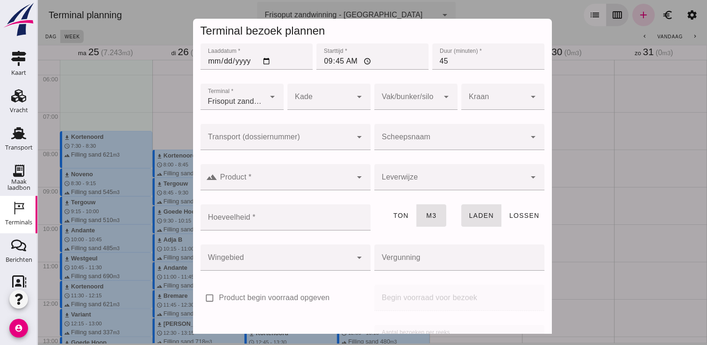
click input "Scheepsnaam"
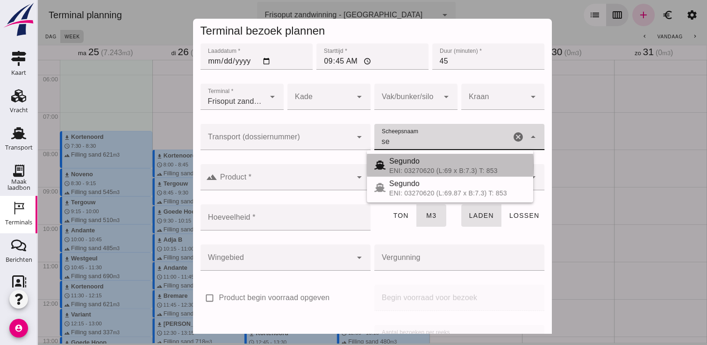
click at [409, 162] on div "Segundo" at bounding box center [457, 161] width 136 height 11
type input "Segundo"
type input "478"
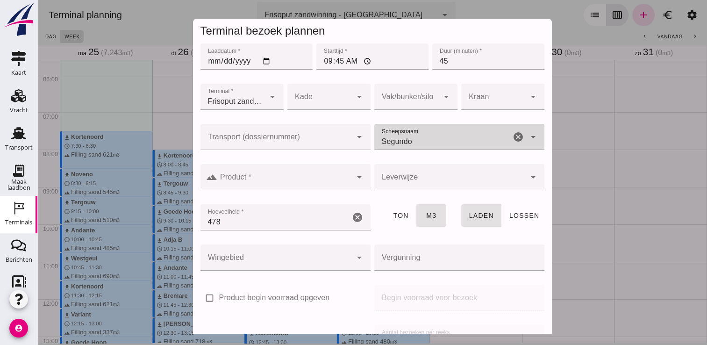
type input "Segundo"
click input "Product *"
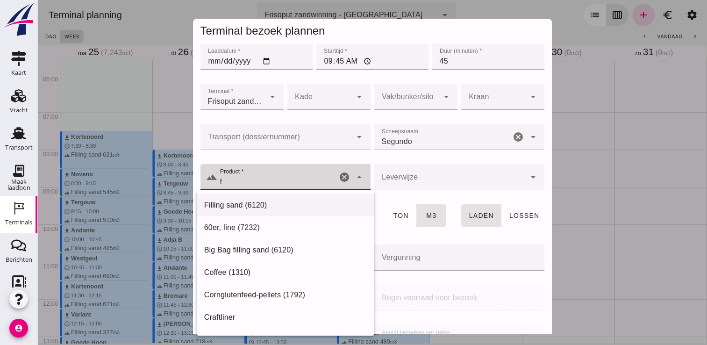
click at [282, 207] on div "Filling sand (6120)" at bounding box center [285, 205] width 163 height 11
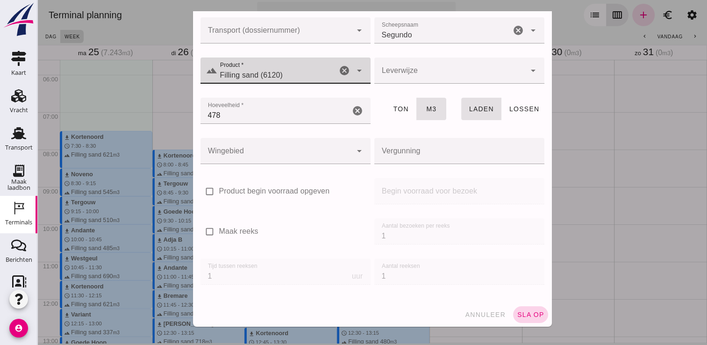
type input "Filling sand (6120)"
click span "sla op"
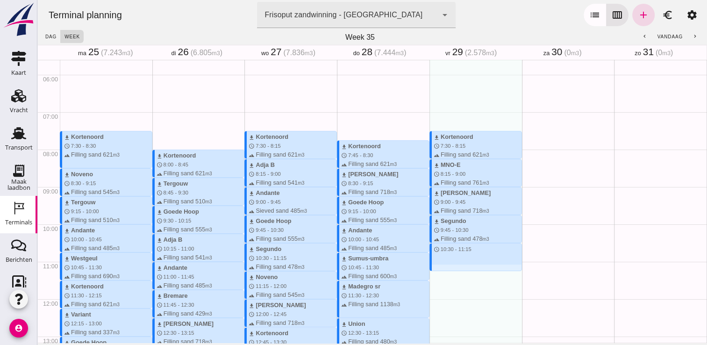
drag, startPoint x: 439, startPoint y: 245, endPoint x: 443, endPoint y: 269, distance: 24.7
click at [443, 269] on div "download Kortenoord schedule 7:30 - 8:15 terrain Filling sand 621 m3 download M…" at bounding box center [475, 298] width 93 height 897
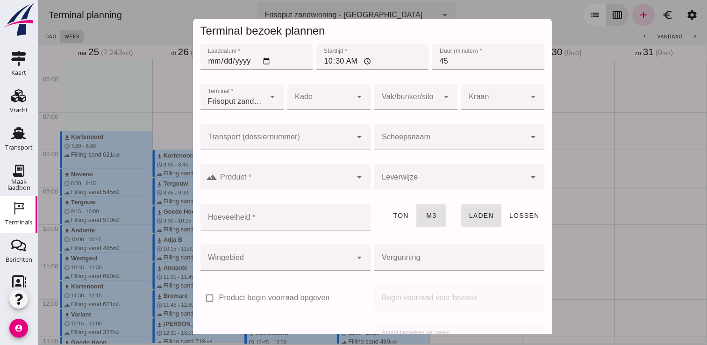
click input "Scheepsnaam"
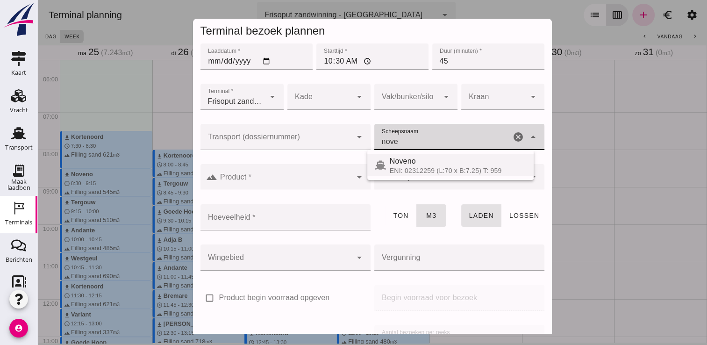
click at [418, 160] on div "Noveno" at bounding box center [458, 161] width 136 height 11
type input "Noveno"
type input "545"
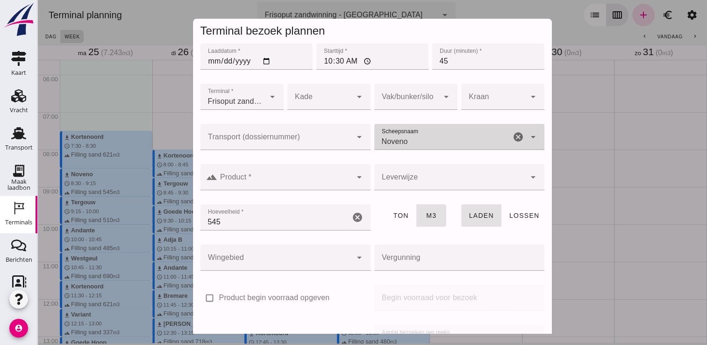
type input "Noveno"
click input "Product *"
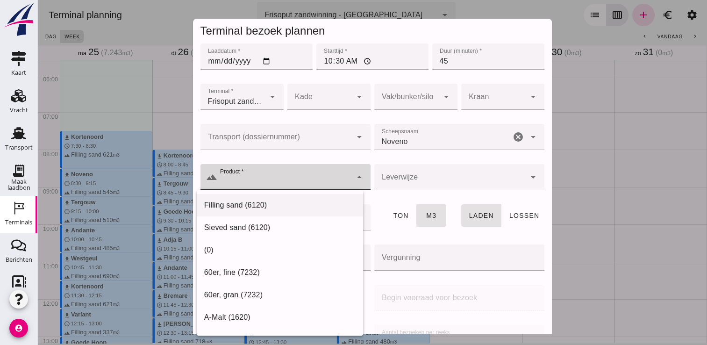
click at [275, 201] on div "Filling sand (6120)" at bounding box center [279, 205] width 151 height 11
type input "Filling sand (6120)"
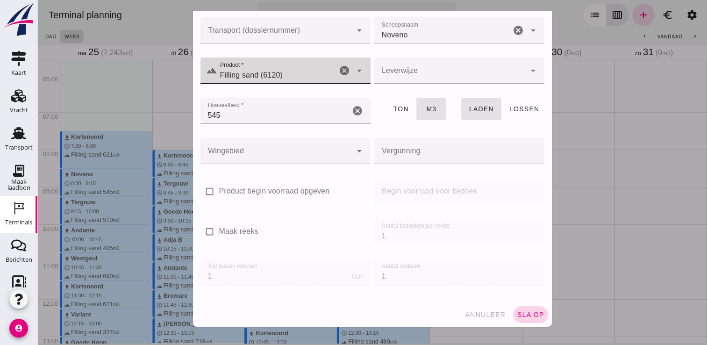
click span "sla op"
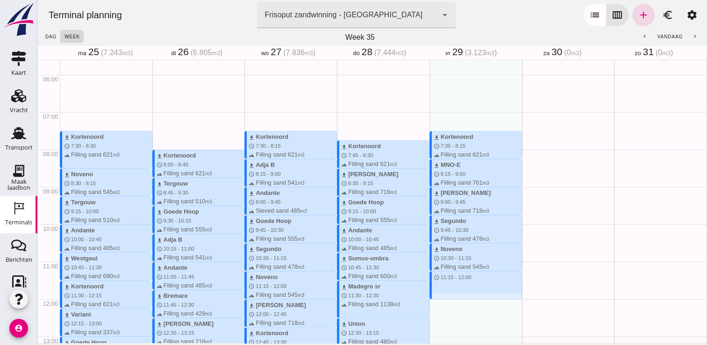
drag, startPoint x: 436, startPoint y: 272, endPoint x: 441, endPoint y: 300, distance: 28.0
click at [441, 300] on div "download Kortenoord schedule 7:30 - 8:15 terrain Filling sand 621 m3 download M…" at bounding box center [475, 298] width 93 height 897
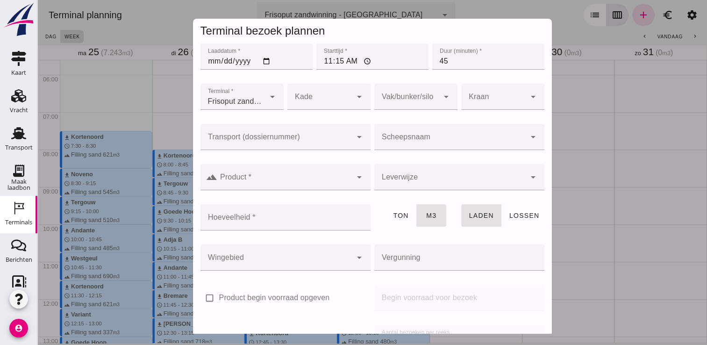
click div
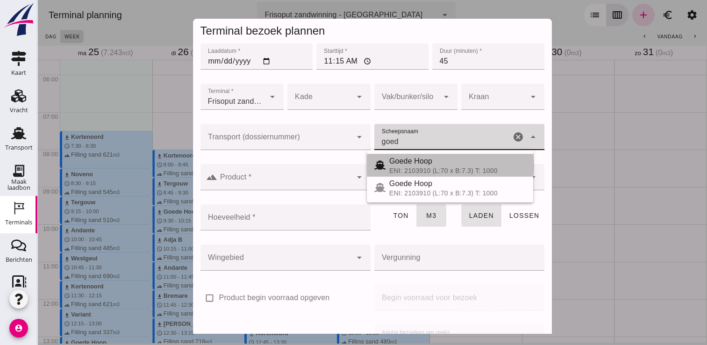
click at [408, 160] on div "Goede Hoop" at bounding box center [457, 161] width 136 height 11
type input "Goede Hoop"
type input "555"
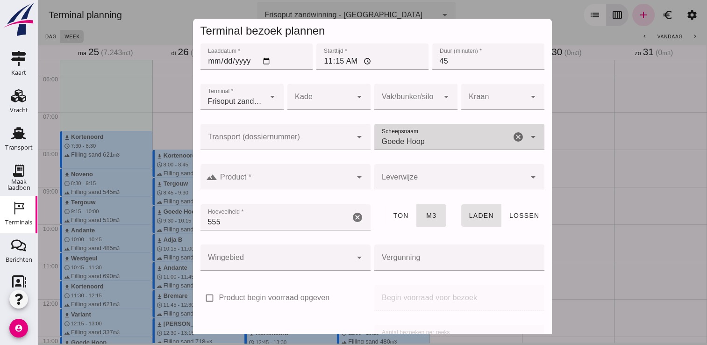
type input "Goede Hoop"
click div
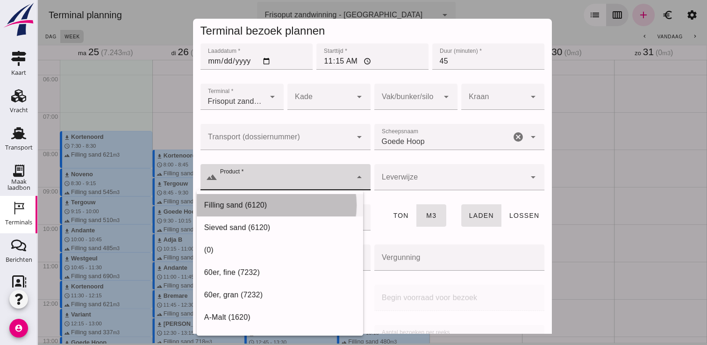
click at [247, 207] on div "Filling sand (6120)" at bounding box center [279, 205] width 151 height 11
type input "Filling sand (6120)"
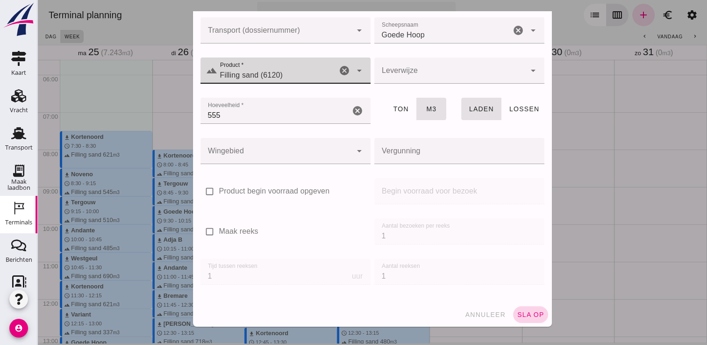
click span "sla op"
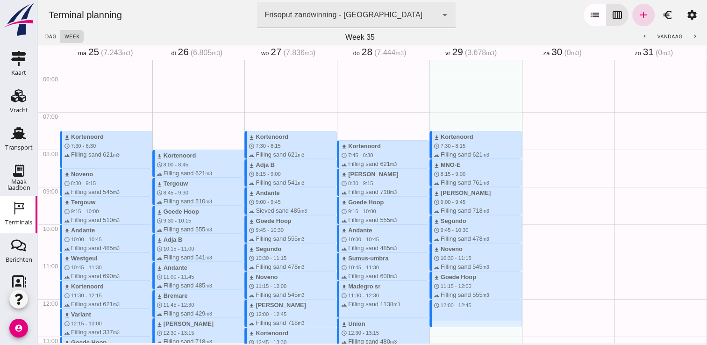
drag, startPoint x: 435, startPoint y: 301, endPoint x: 441, endPoint y: 328, distance: 27.2
click at [441, 328] on div "download Kortenoord schedule 7:30 - 8:15 terrain Filling sand 621 m3 download M…" at bounding box center [475, 298] width 93 height 897
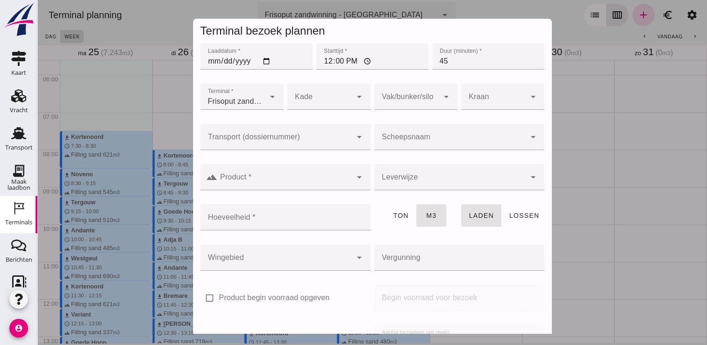
click div
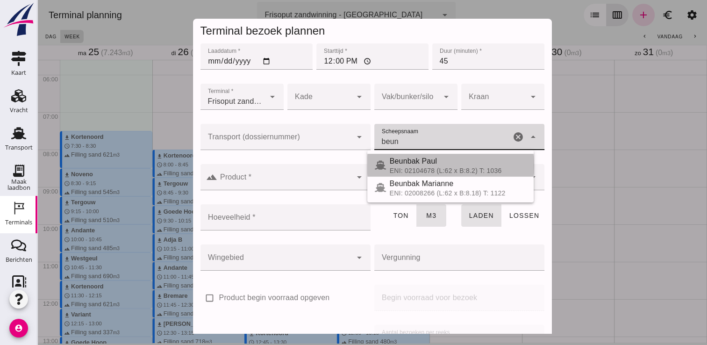
click at [416, 159] on div "Beunbak Paul" at bounding box center [458, 161] width 136 height 11
type input "Beunbak Paul"
type input "576"
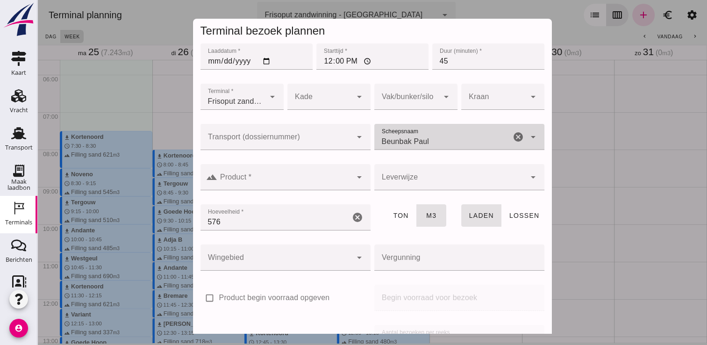
type input "Beunbak Paul"
click input "Product *"
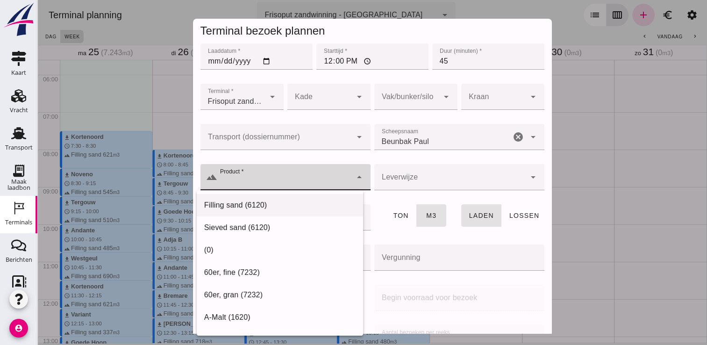
click at [277, 207] on div "Filling sand (6120)" at bounding box center [279, 205] width 151 height 11
type input "Filling sand (6120)"
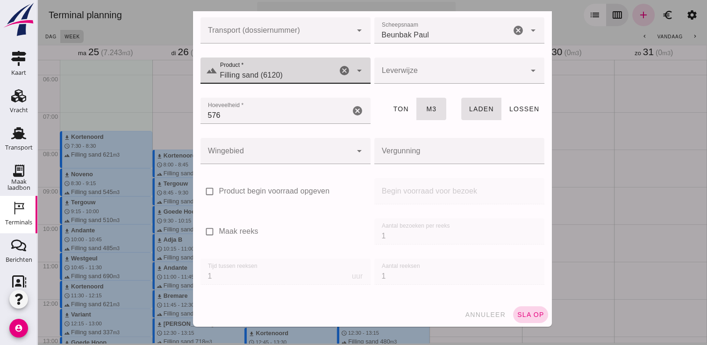
click button "sla op"
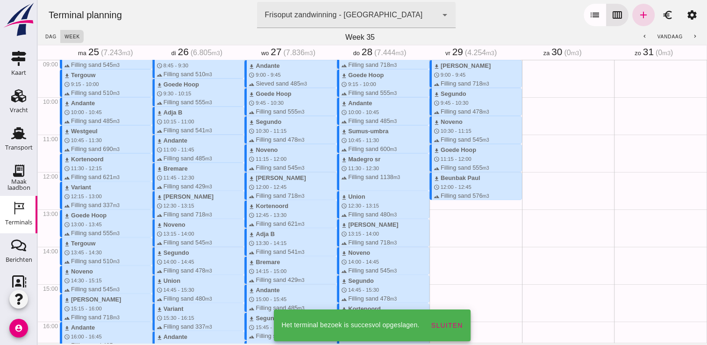
scroll to position [337, 0]
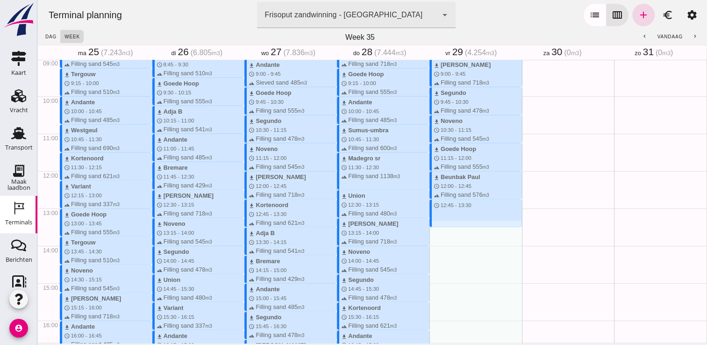
drag, startPoint x: 429, startPoint y: 202, endPoint x: 429, endPoint y: 223, distance: 21.5
click at [429, 223] on div "download Kortenoord schedule 7:30 - 8:15 terrain Filling sand 621 m3 download M…" at bounding box center [475, 170] width 93 height 897
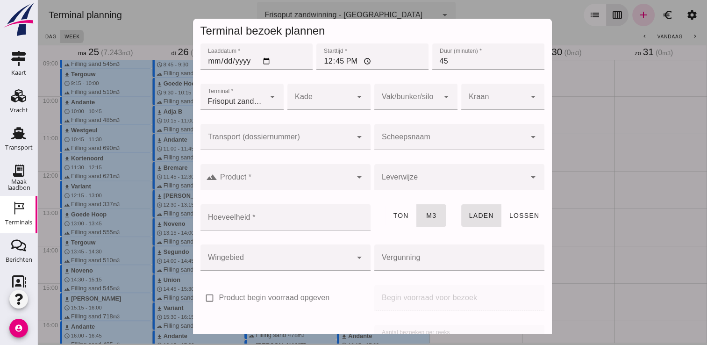
click input "Scheepsnaam"
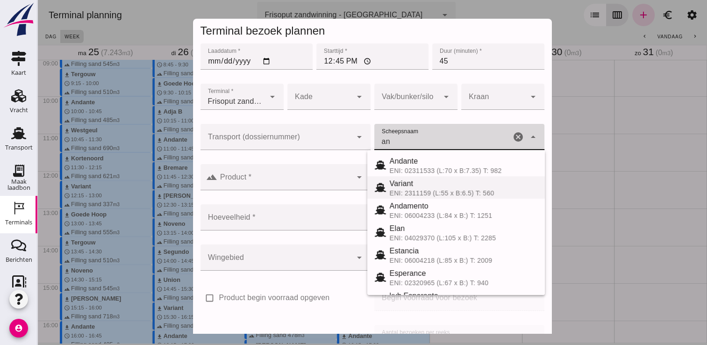
click div "Variant ENI: 2311159 (L:55 x B:6.5) T: 560"
type input "Variant"
type input "337"
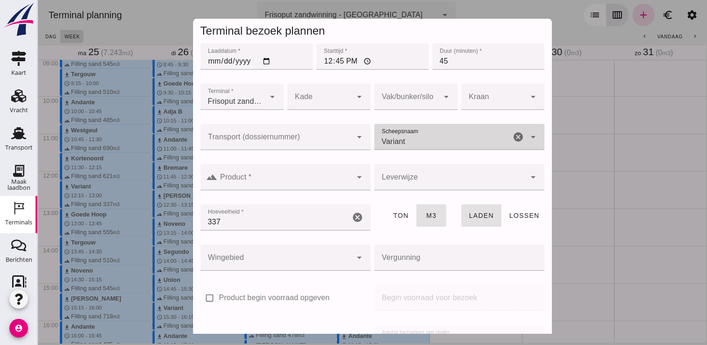
type input "Variant"
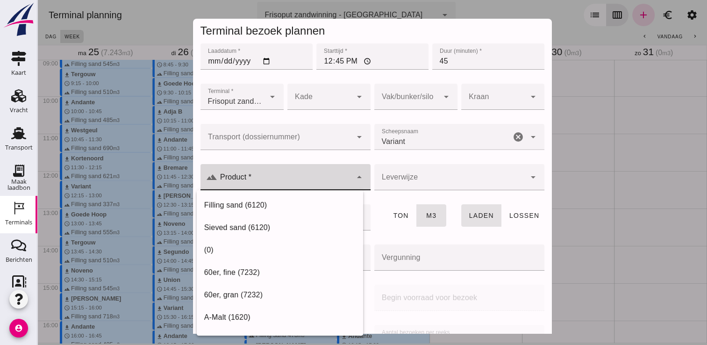
click input "Product *"
click div "Variant Variant"
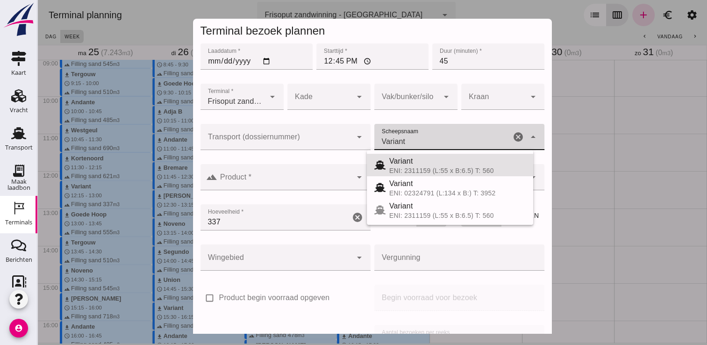
click icon "cancel"
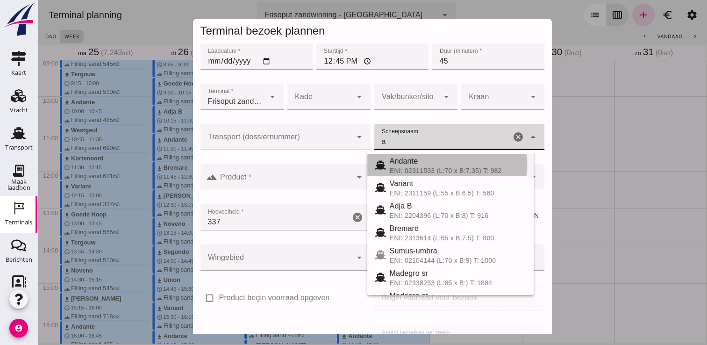
click at [453, 157] on div "Andante" at bounding box center [458, 161] width 136 height 11
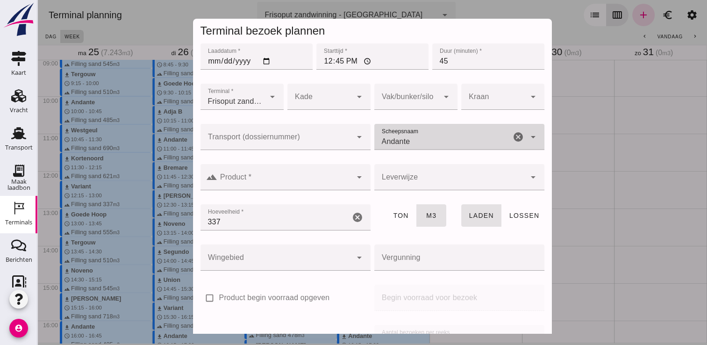
type input "Andante"
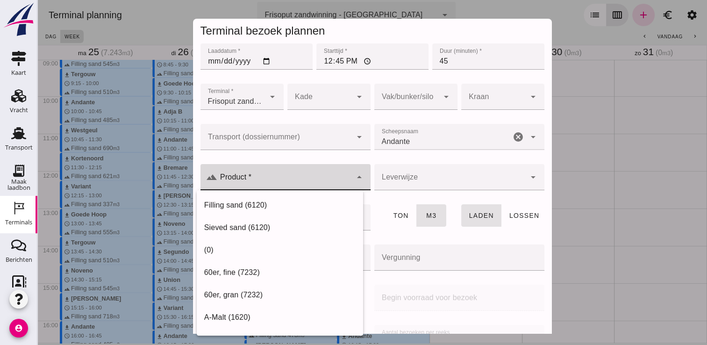
click at [352, 183] on div "arrow_drop_down" at bounding box center [358, 177] width 13 height 26
click at [316, 306] on div "Filling sand (6120)" at bounding box center [280, 317] width 166 height 22
type input "Filling sand (6120)"
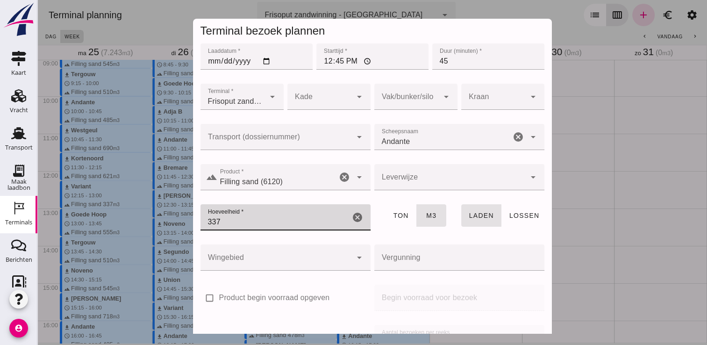
click input "337"
click icon "cancel"
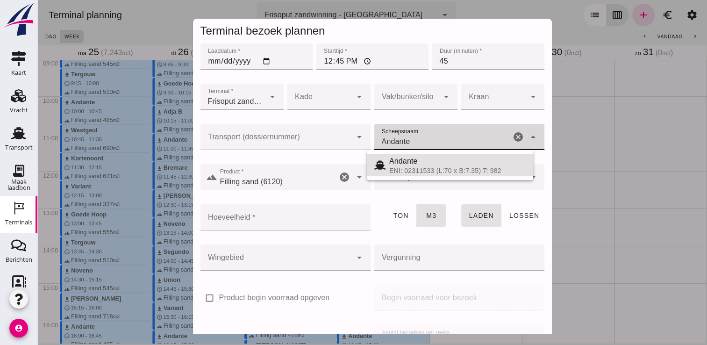
click div "Andante Andante"
click at [418, 173] on div "ENI: 02311533 (L:70 x B:7.35) T: 982" at bounding box center [457, 170] width 136 height 7
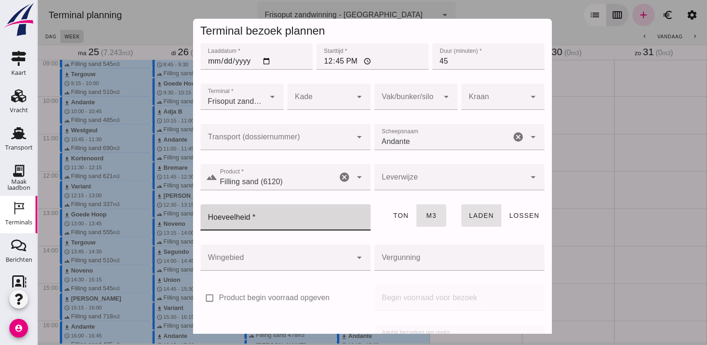
click input "Hoeveelheid *"
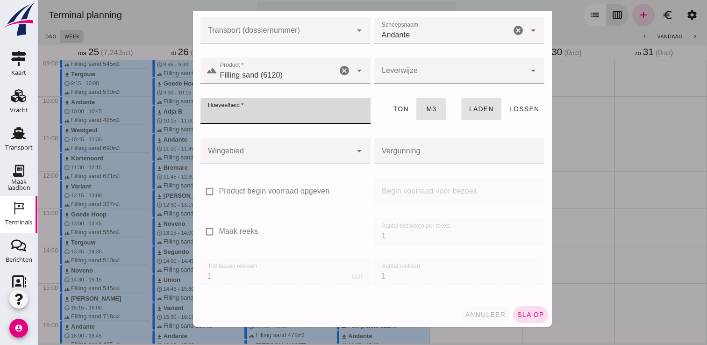
click span "annuleer"
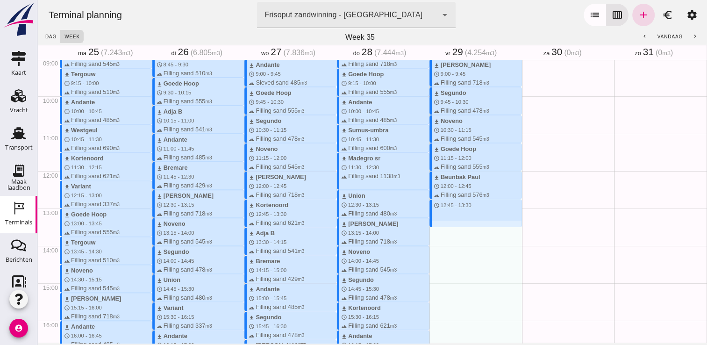
drag, startPoint x: 449, startPoint y: 200, endPoint x: 451, endPoint y: 229, distance: 29.5
click at [451, 229] on div "download Kortenoord schedule 7:30 - 8:15 terrain Filling sand 621 m3 download M…" at bounding box center [475, 170] width 93 height 897
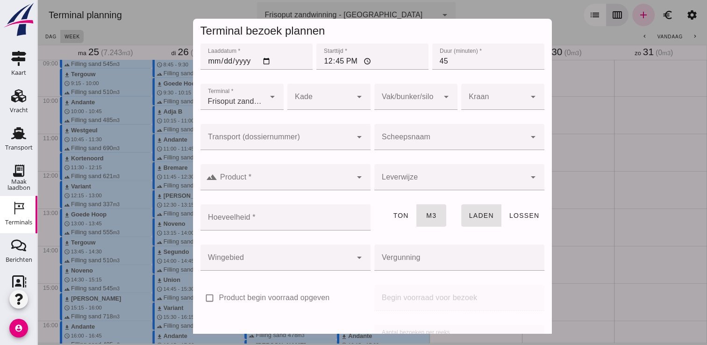
click input "Scheepsnaam"
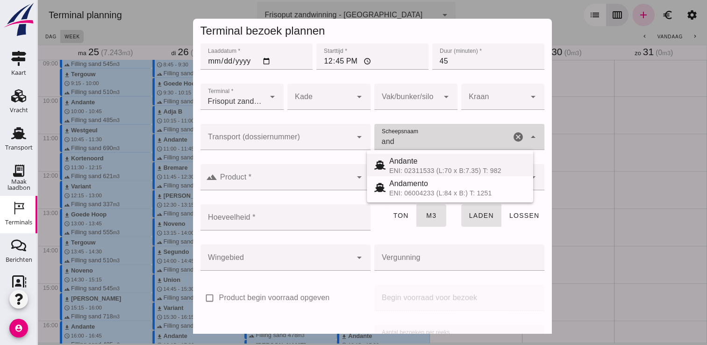
click at [407, 160] on div "Andante" at bounding box center [457, 161] width 136 height 11
type input "Andante"
type input "485"
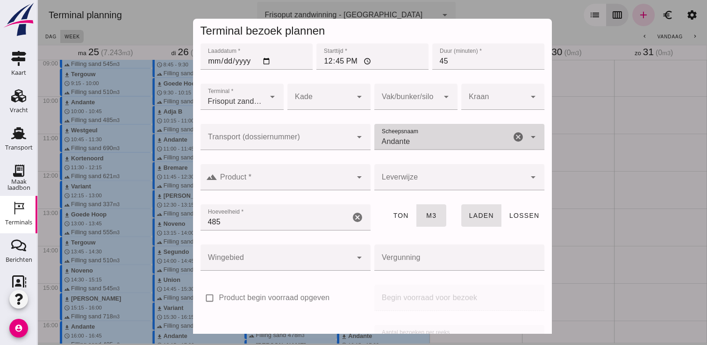
type input "Andante"
click input "Product *"
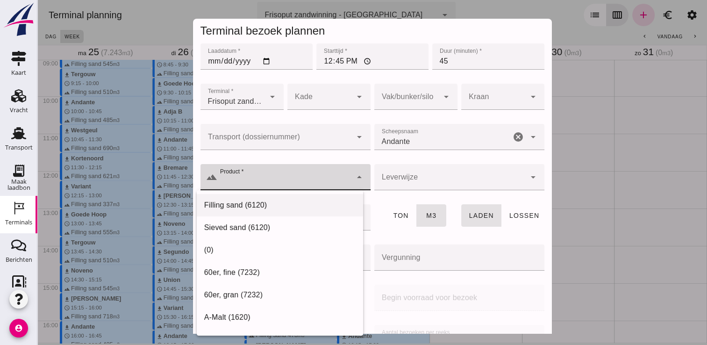
click at [286, 204] on div "Filling sand (6120)" at bounding box center [279, 205] width 151 height 11
type input "Filling sand (6120)"
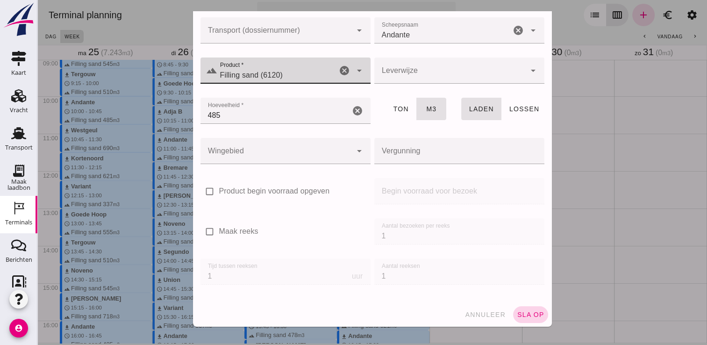
click span "sla op"
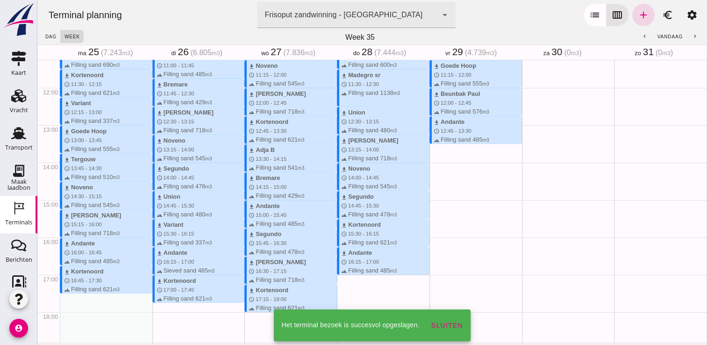
scroll to position [421, 0]
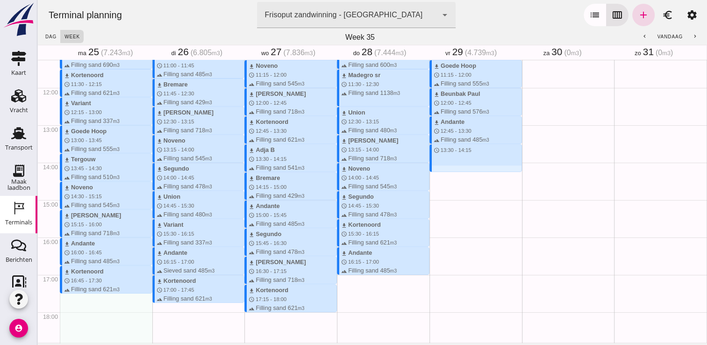
drag, startPoint x: 443, startPoint y: 144, endPoint x: 450, endPoint y: 174, distance: 30.4
click at [450, 174] on div "download Kortenoord schedule 7:30 - 8:15 terrain Filling sand 621 m3 download M…" at bounding box center [475, 87] width 93 height 897
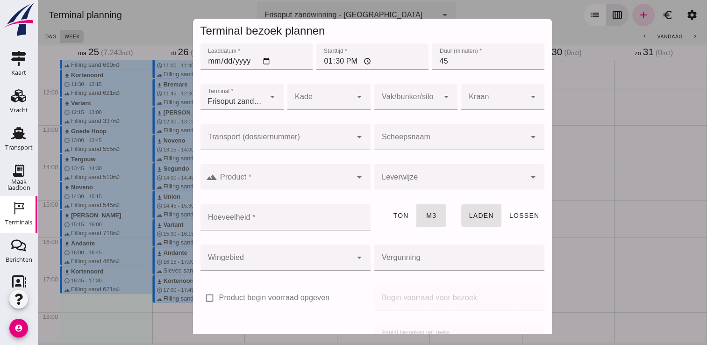
click div
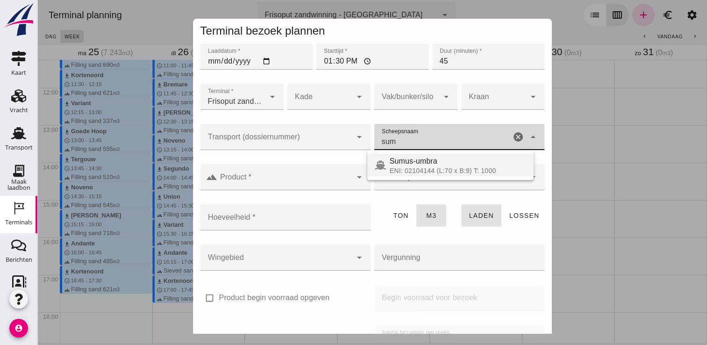
click at [450, 171] on div "ENI: 02104144 (L:70 x B:9) T: 1000" at bounding box center [458, 170] width 136 height 7
type input "Sumus-umbra"
type input "600"
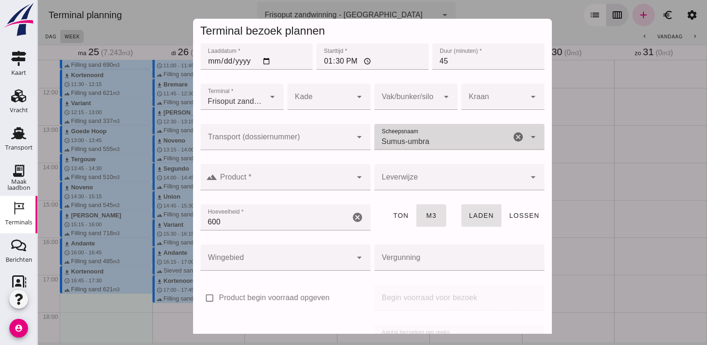
type input "Sumus-umbra"
click input "Product *"
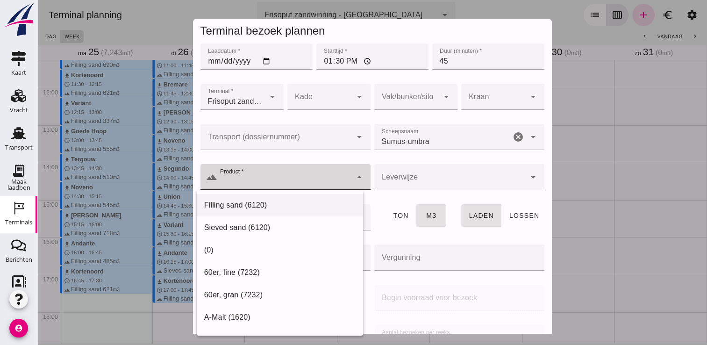
click at [285, 203] on div "Filling sand (6120)" at bounding box center [279, 205] width 151 height 11
type input "Filling sand (6120)"
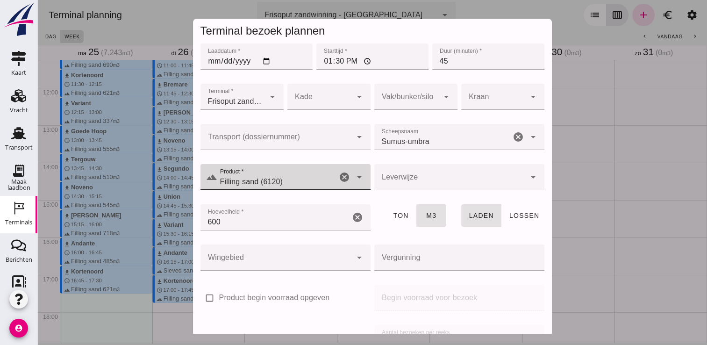
scroll to position [107, 0]
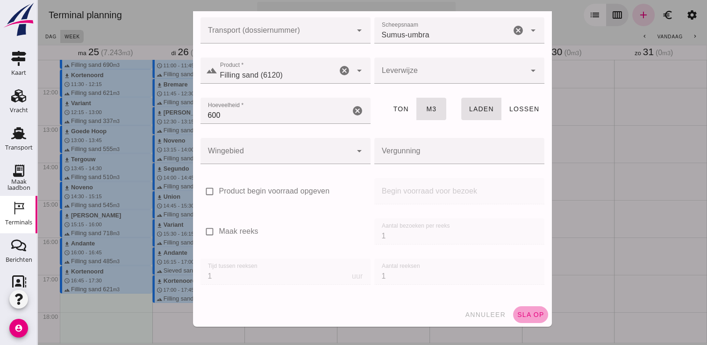
click button "sla op"
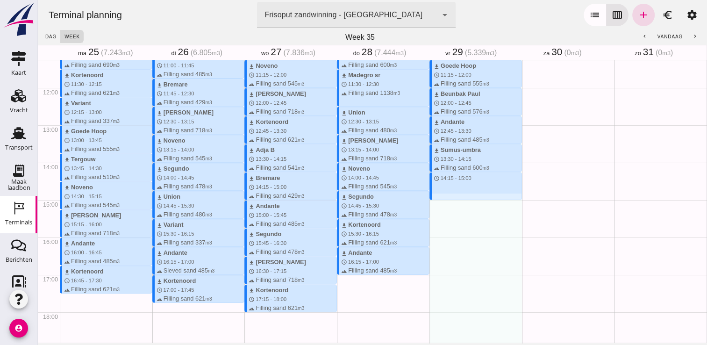
drag, startPoint x: 439, startPoint y: 173, endPoint x: 441, endPoint y: 198, distance: 25.3
click at [441, 198] on div "download Kortenoord schedule 7:30 - 8:15 terrain Filling sand 621 m3 download M…" at bounding box center [475, 87] width 93 height 897
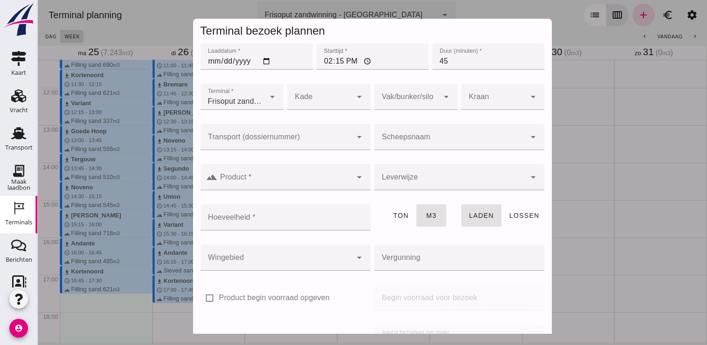
click input "Scheepsnaam"
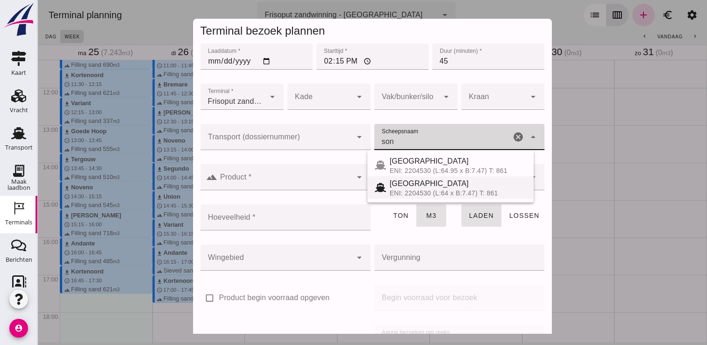
click at [421, 186] on div "[GEOGRAPHIC_DATA]" at bounding box center [458, 183] width 136 height 11
type input "[GEOGRAPHIC_DATA]"
type input "467"
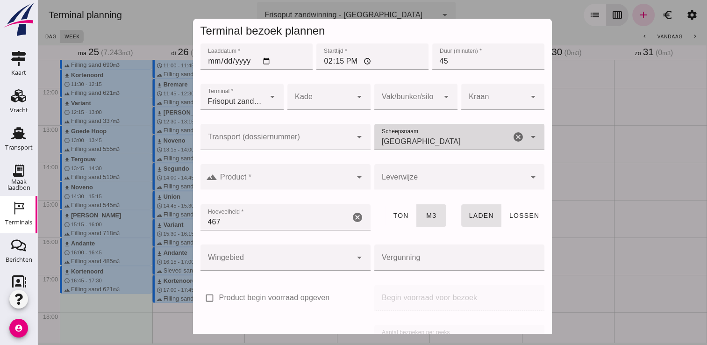
type input "[GEOGRAPHIC_DATA]"
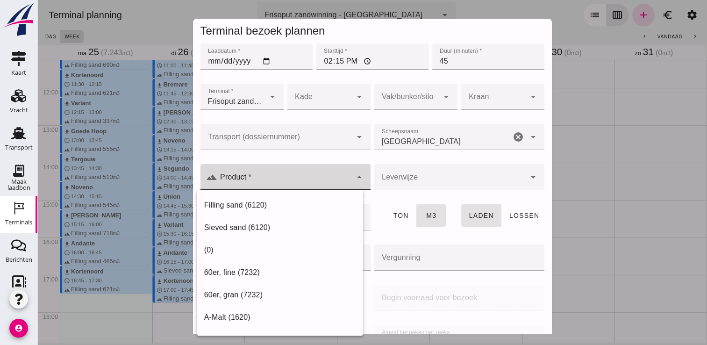
click input "Product *"
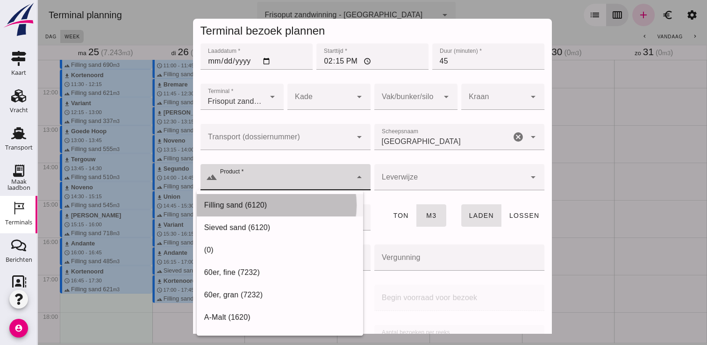
click at [285, 207] on div "Filling sand (6120)" at bounding box center [279, 205] width 151 height 11
type input "Filling sand (6120)"
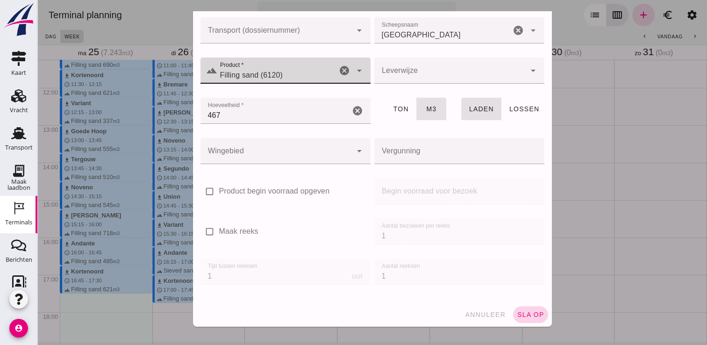
click span "sla op"
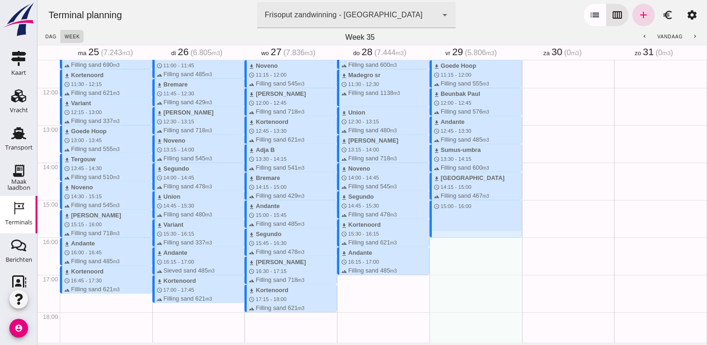
drag, startPoint x: 431, startPoint y: 201, endPoint x: 437, endPoint y: 237, distance: 36.9
click at [437, 237] on div "download Kortenoord schedule 7:30 - 8:15 terrain Filling sand 621 m3 download M…" at bounding box center [475, 87] width 93 height 897
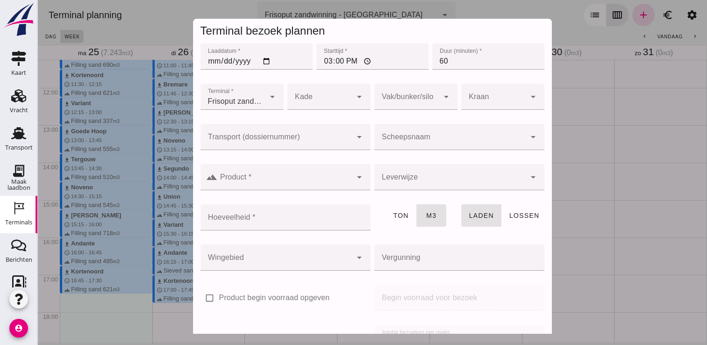
click input "Scheepsnaam"
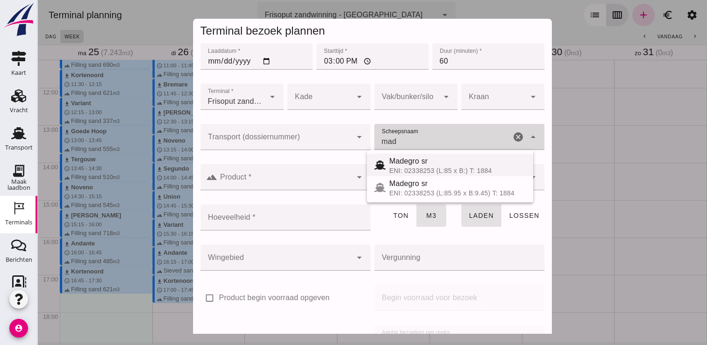
click at [419, 159] on div "Madegro sr" at bounding box center [457, 161] width 136 height 11
type input "Madegro sr"
type input "1138"
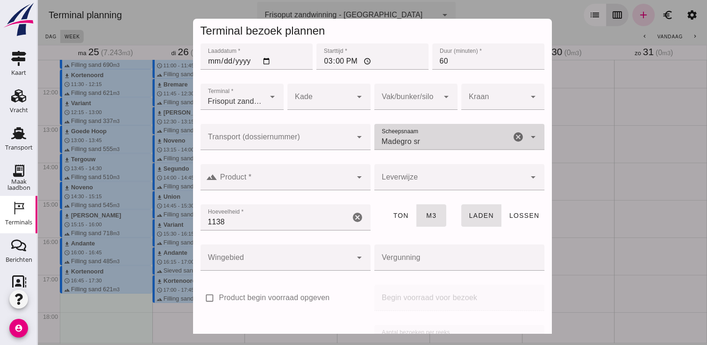
type input "Madegro sr"
click input "Product *"
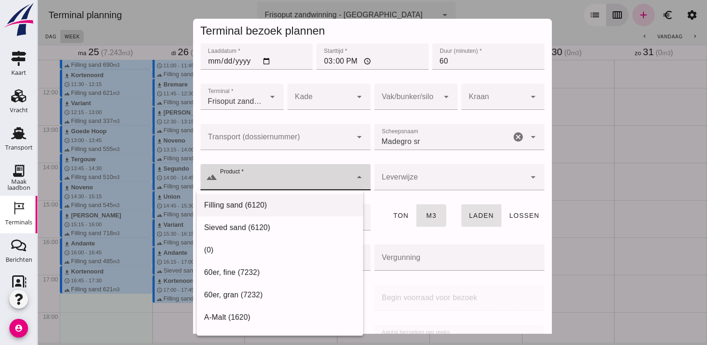
drag, startPoint x: 267, startPoint y: 201, endPoint x: 231, endPoint y: 203, distance: 36.5
click at [231, 203] on div "Filling sand (6120)" at bounding box center [279, 205] width 151 height 11
type input "Filling sand (6120)"
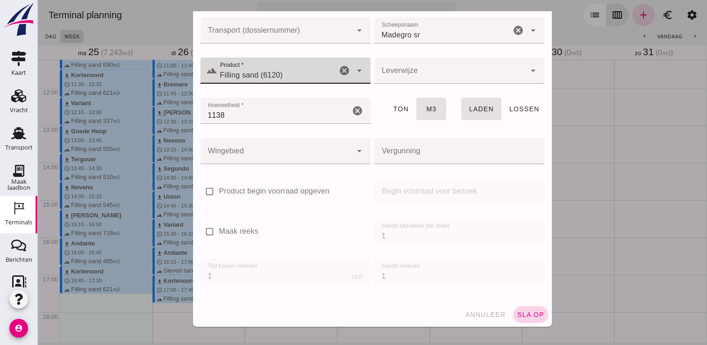
click span "sla op"
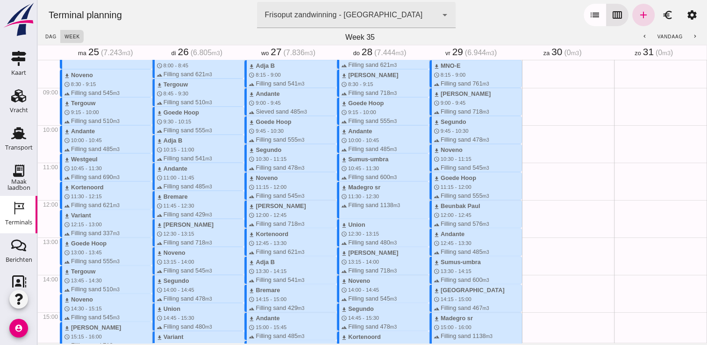
scroll to position [317, 0]
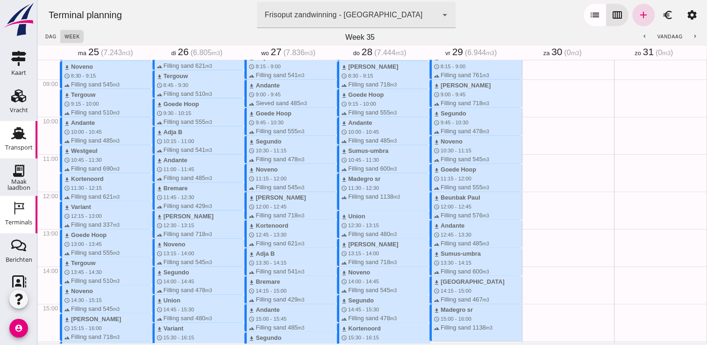
click at [18, 131] on icon "Transport" at bounding box center [18, 133] width 15 height 15
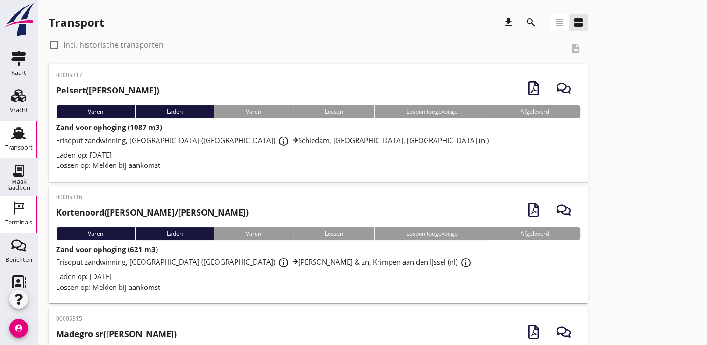
click at [13, 208] on icon "Terminals" at bounding box center [18, 207] width 15 height 15
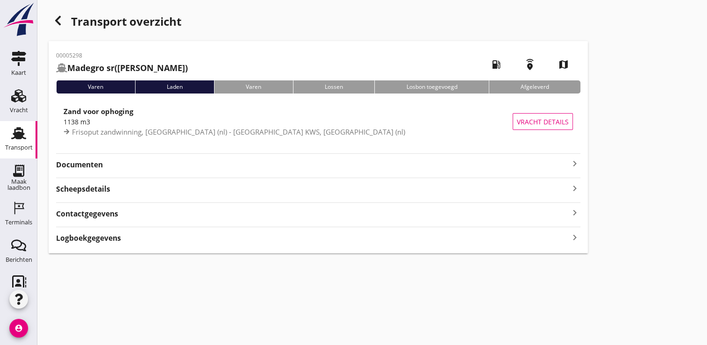
click at [377, 154] on div "Documenten keyboard_arrow_right" at bounding box center [318, 161] width 524 height 17
click at [378, 162] on strong "Documenten" at bounding box center [312, 164] width 513 height 11
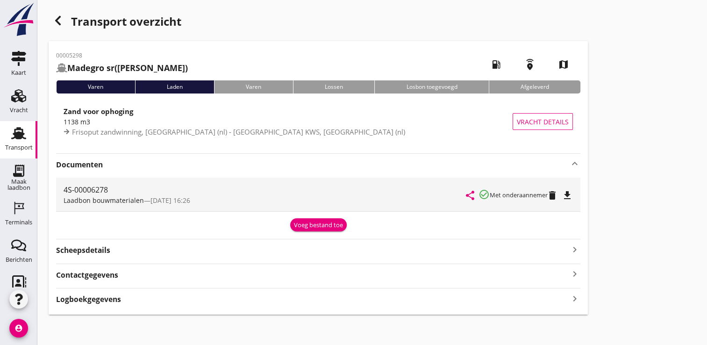
click at [572, 196] on icon "file_download" at bounding box center [567, 195] width 11 height 11
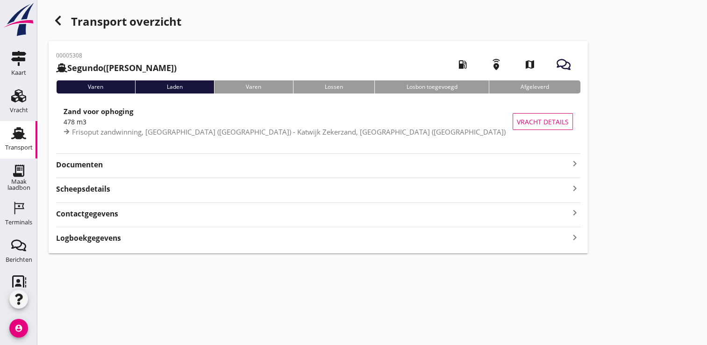
click at [525, 161] on strong "Documenten" at bounding box center [312, 164] width 513 height 11
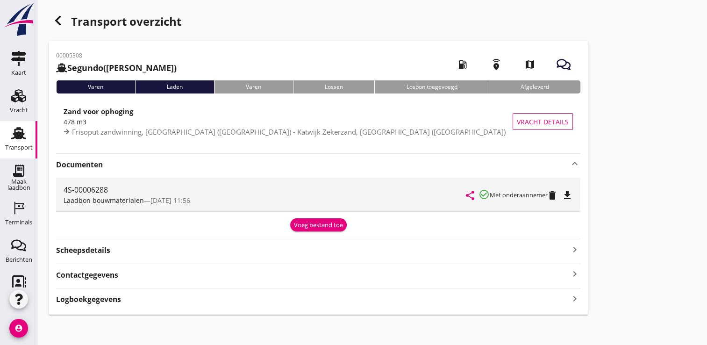
click at [572, 193] on icon "file_download" at bounding box center [567, 195] width 11 height 11
